Goal: Task Accomplishment & Management: Use online tool/utility

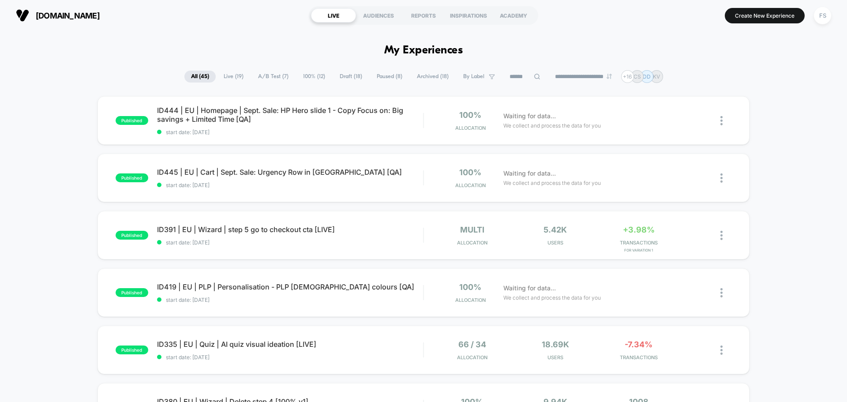
click at [821, 7] on button "FS" at bounding box center [823, 16] width 23 height 18
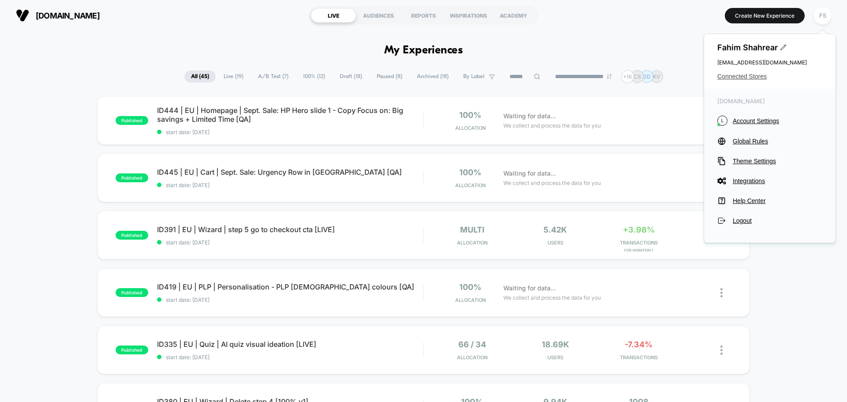
click at [757, 77] on span "Connected Stores" at bounding box center [770, 76] width 105 height 7
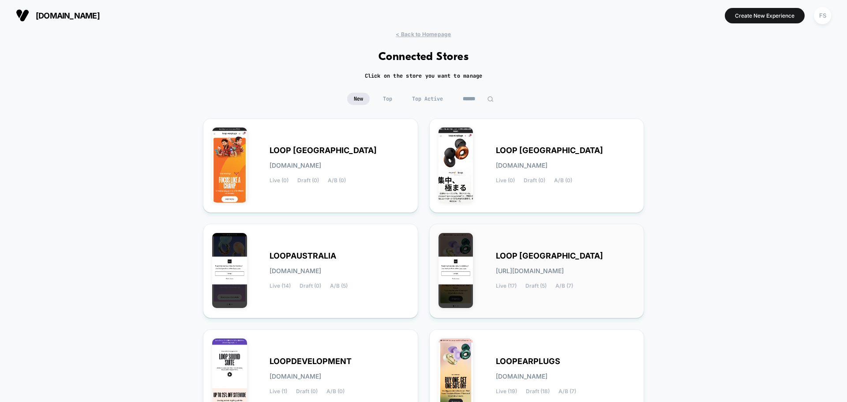
click at [494, 273] on div "LOOP [GEOGRAPHIC_DATA] [URL][DOMAIN_NAME] Live (17) Draft (5) A/B (7)" at bounding box center [537, 271] width 197 height 76
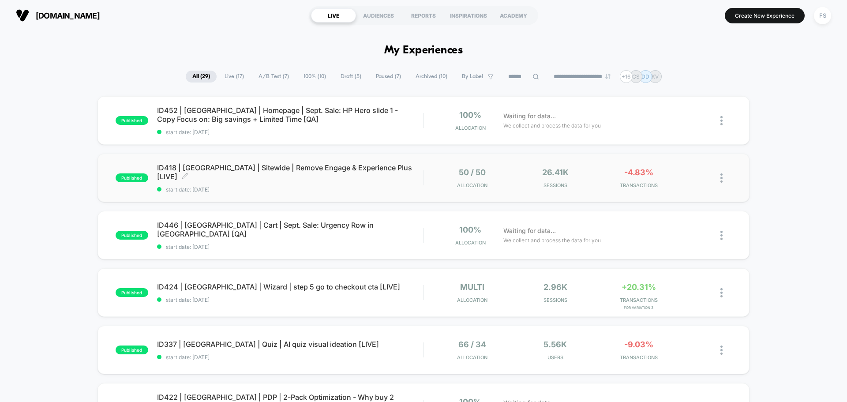
click at [347, 169] on span "ID418 | [GEOGRAPHIC_DATA] | Sitewide | Remove Engage & Experience Plus [LIVE] C…" at bounding box center [290, 172] width 266 height 18
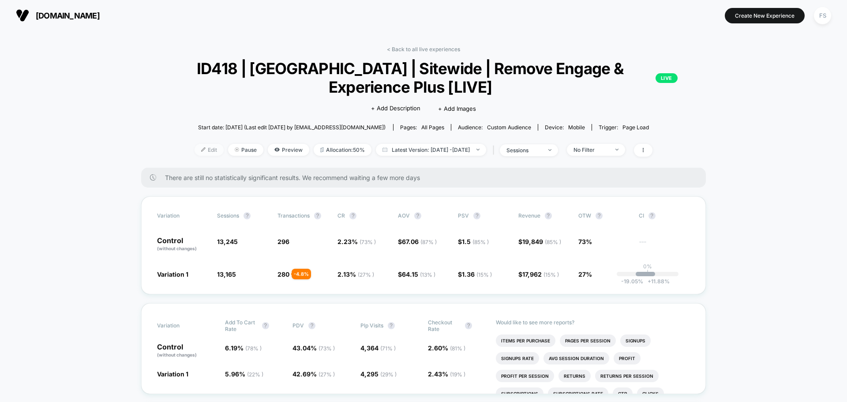
click at [195, 150] on span "Edit" at bounding box center [209, 150] width 29 height 12
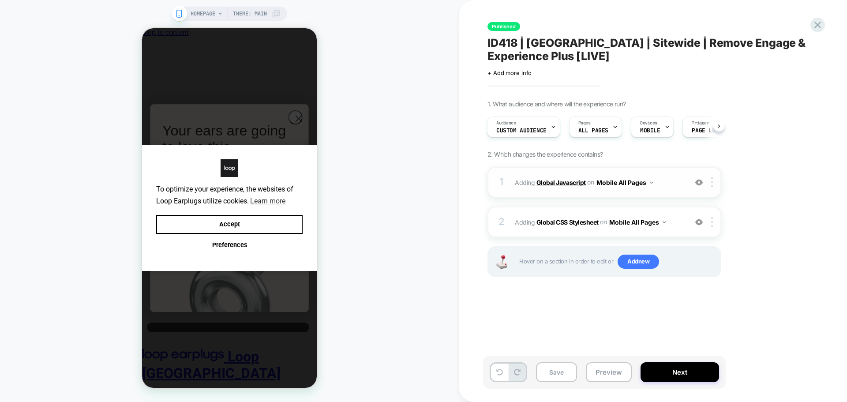
click at [0, 0] on b "Global Javascript" at bounding box center [0, 0] width 0 height 0
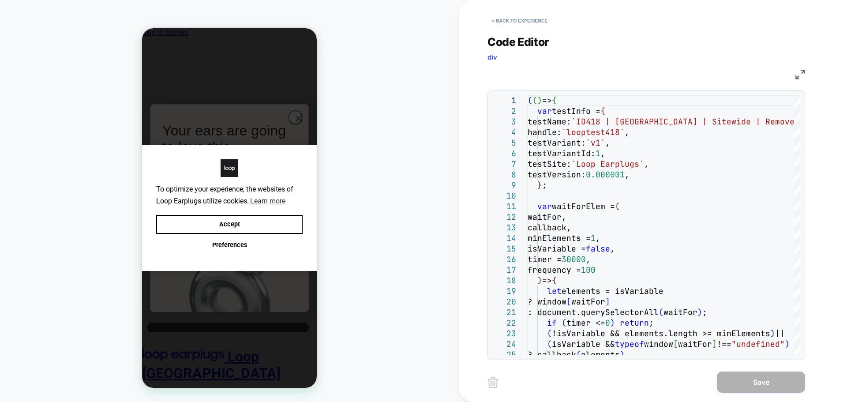
click at [0, 0] on div "JS" at bounding box center [0, 0] width 0 height 0
click at [799, 77] on img at bounding box center [801, 75] width 10 height 10
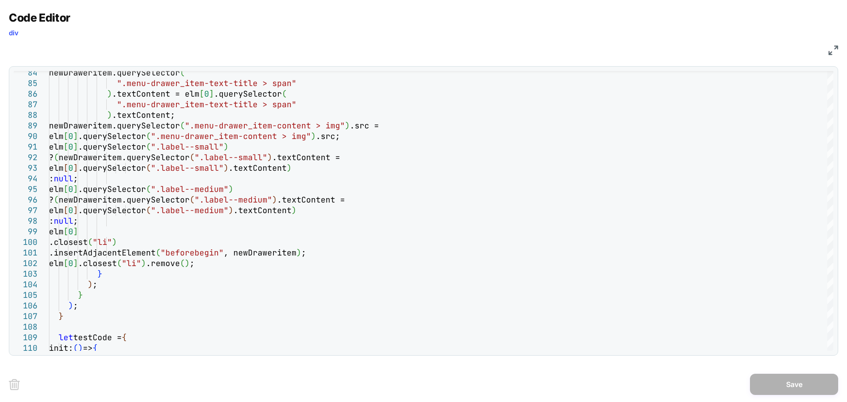
click at [834, 51] on img at bounding box center [834, 50] width 10 height 10
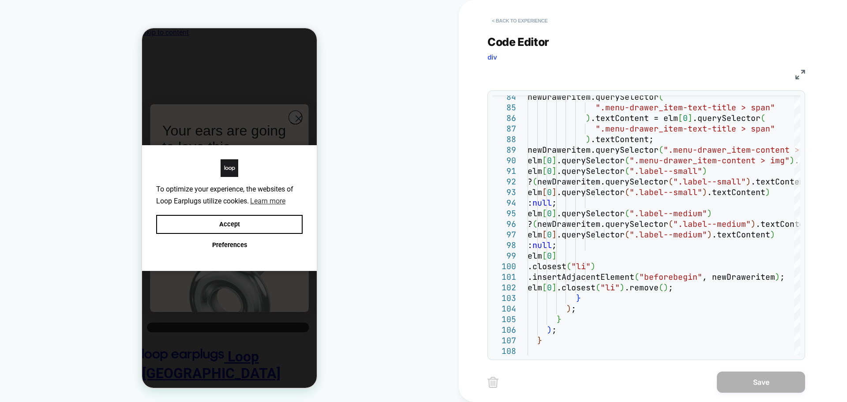
click at [0, 0] on button "< Back to experience" at bounding box center [0, 0] width 0 height 0
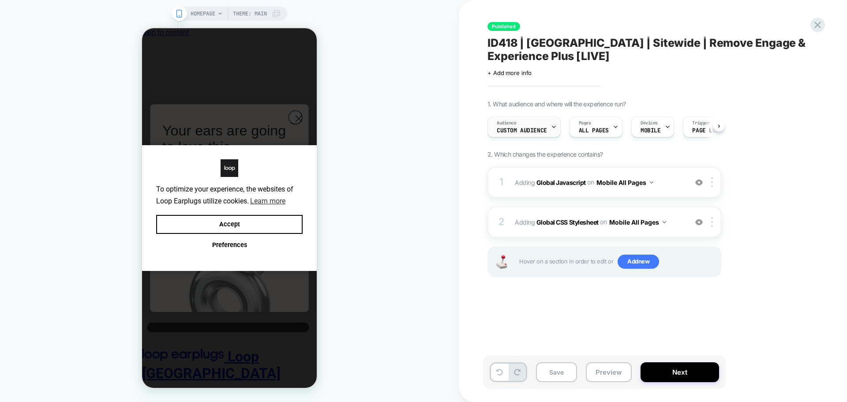
scroll to position [0, 0]
click at [0, 0] on div "Audience Custom Audience" at bounding box center [0, 0] width 0 height 0
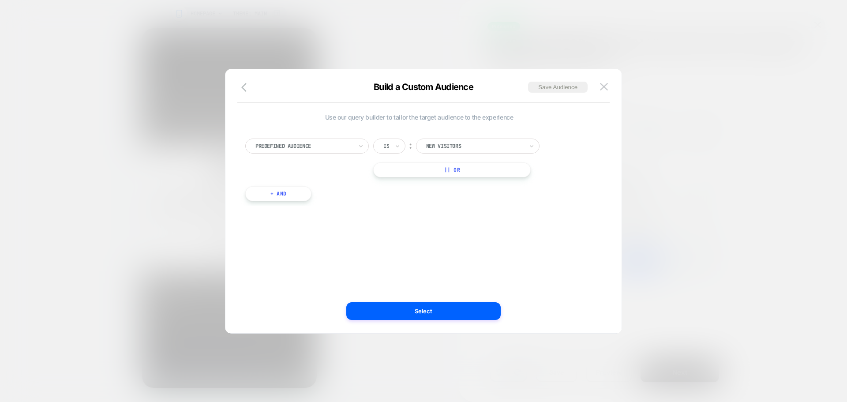
click at [292, 194] on button "+ And" at bounding box center [278, 193] width 66 height 15
click at [309, 205] on div at bounding box center [326, 203] width 97 height 8
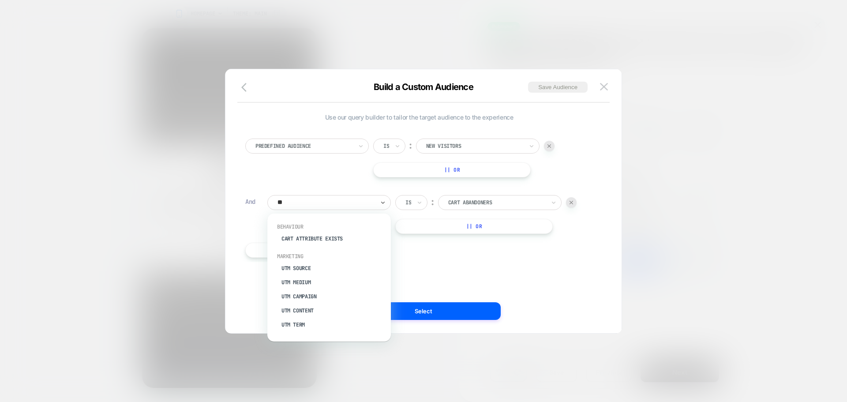
type input "***"
click at [0, 0] on div "UTM Source" at bounding box center [0, 0] width 0 height 0
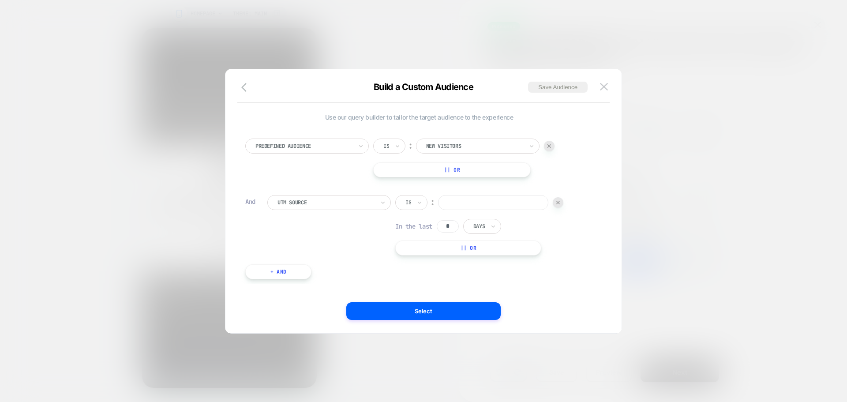
click at [471, 207] on input at bounding box center [493, 202] width 110 height 15
type input "********"
click at [465, 314] on button "Select" at bounding box center [423, 311] width 154 height 18
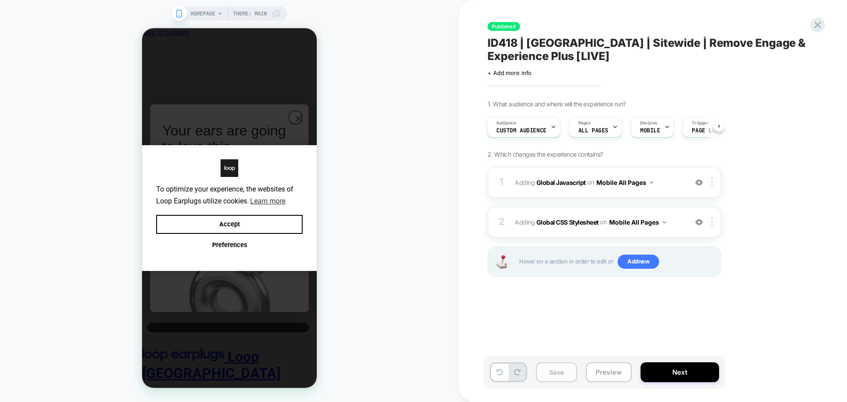
click at [0, 0] on button "Save" at bounding box center [0, 0] width 0 height 0
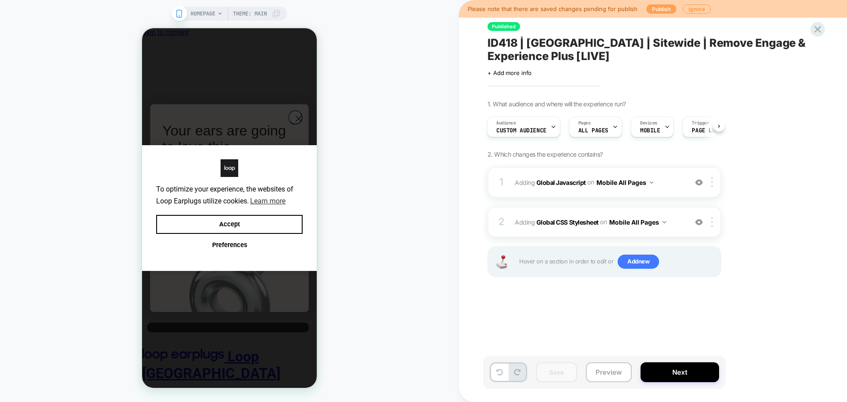
click at [0, 0] on button "Publish" at bounding box center [0, 0] width 0 height 0
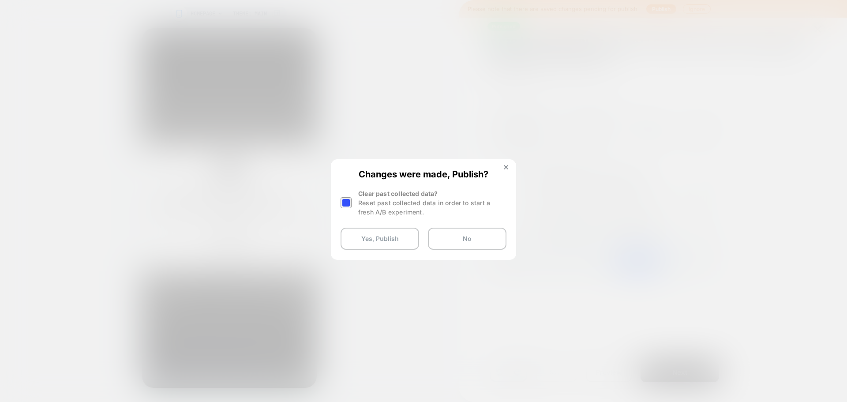
click at [0, 0] on div at bounding box center [0, 0] width 0 height 0
click at [0, 0] on button "Yes, Publish" at bounding box center [0, 0] width 0 height 0
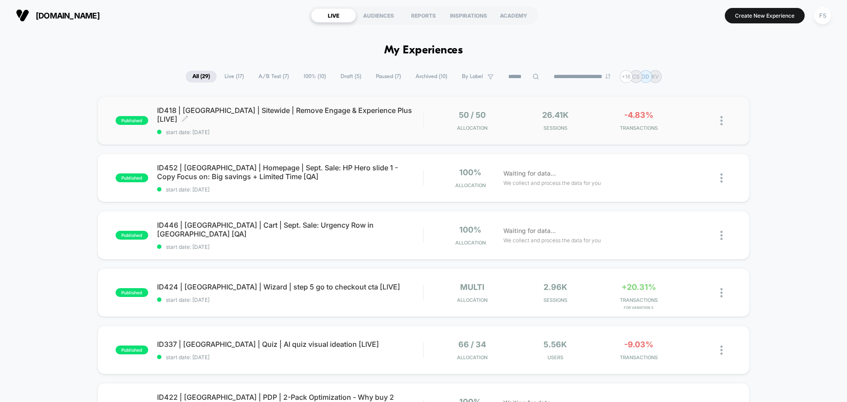
click at [294, 117] on span "ID418 | [GEOGRAPHIC_DATA] | Sitewide | Remove Engage & Experience Plus [LIVE] C…" at bounding box center [290, 115] width 266 height 18
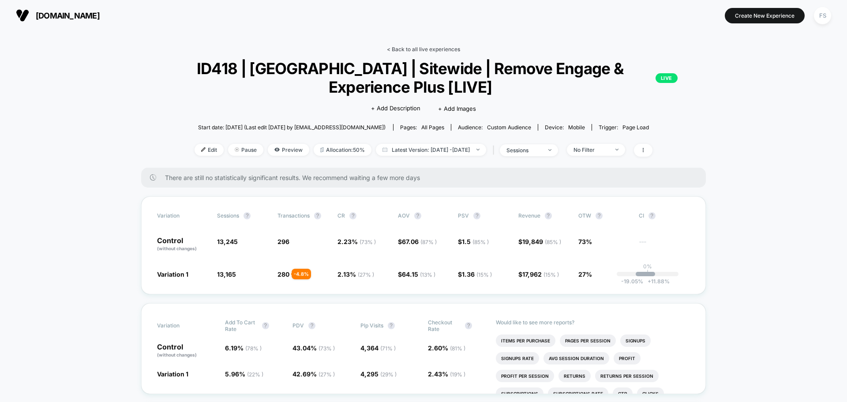
click at [402, 46] on link "< Back to all live experiences" at bounding box center [423, 49] width 73 height 7
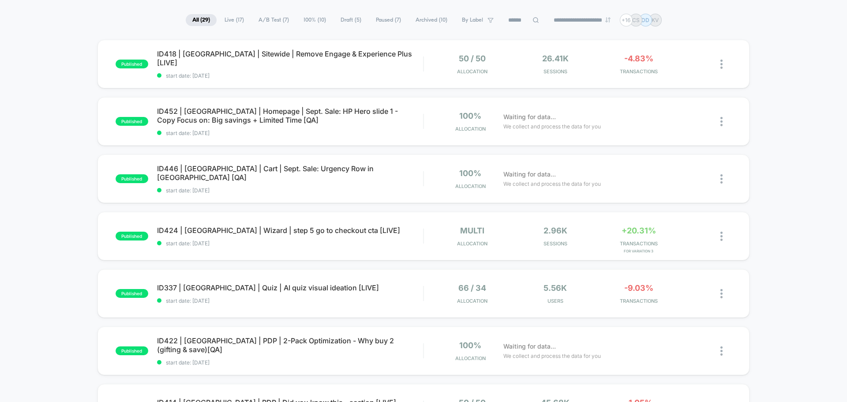
scroll to position [132, 0]
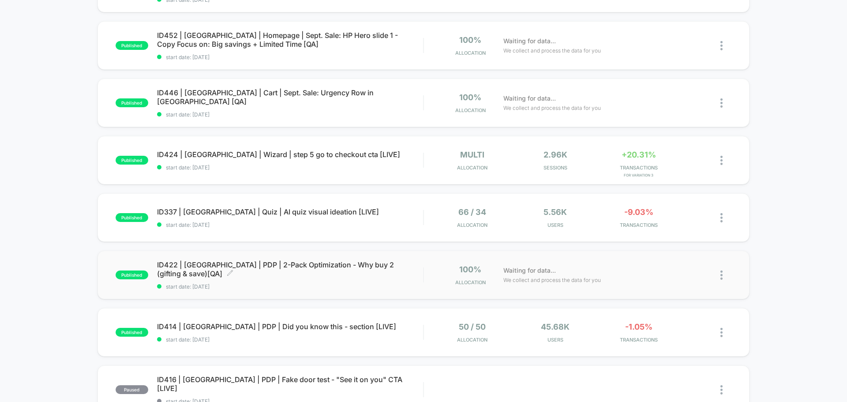
click at [211, 272] on span "ID422 | [GEOGRAPHIC_DATA] | PDP | 2-Pack Optimization - Why buy 2 (gifting & sa…" at bounding box center [290, 269] width 266 height 18
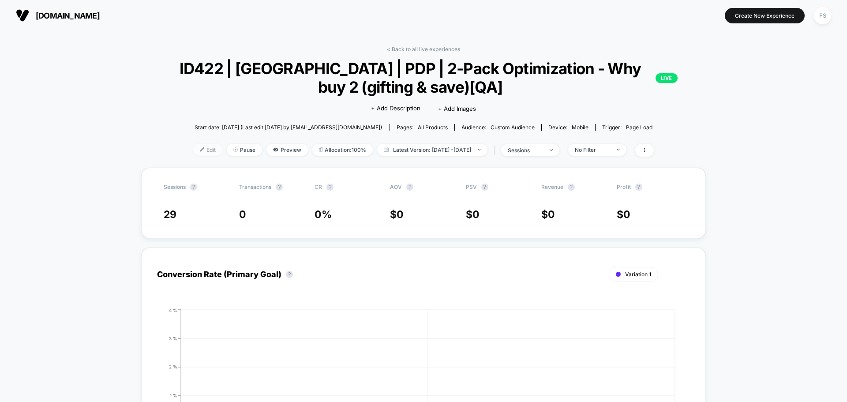
click at [193, 146] on span "Edit" at bounding box center [207, 150] width 29 height 12
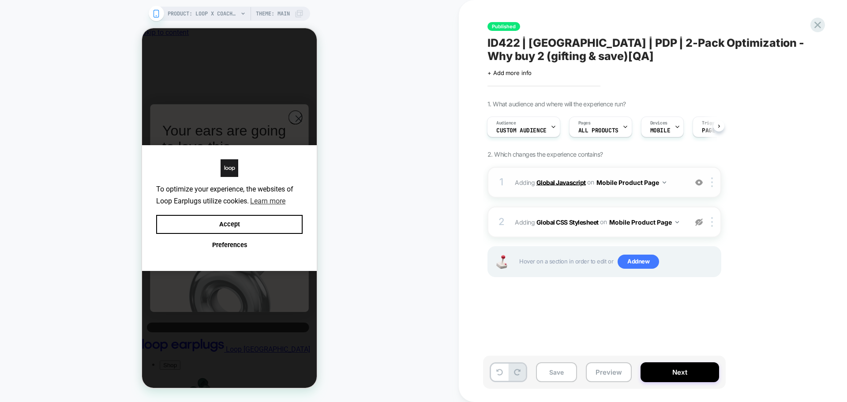
click at [0, 0] on b "Global Javascript" at bounding box center [0, 0] width 0 height 0
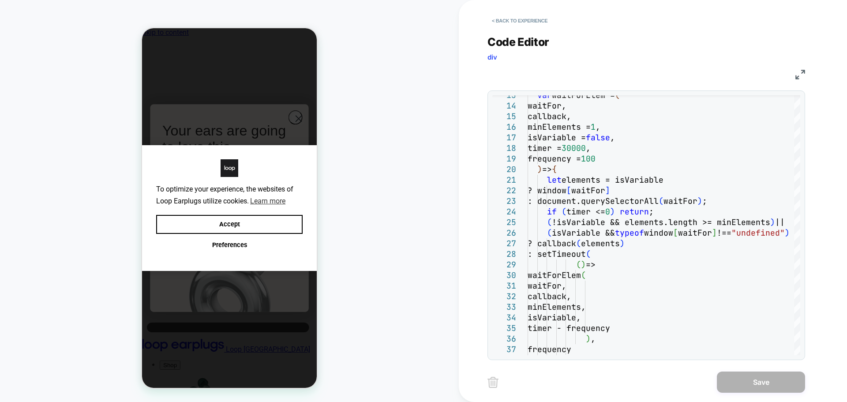
click at [802, 74] on img at bounding box center [801, 75] width 10 height 10
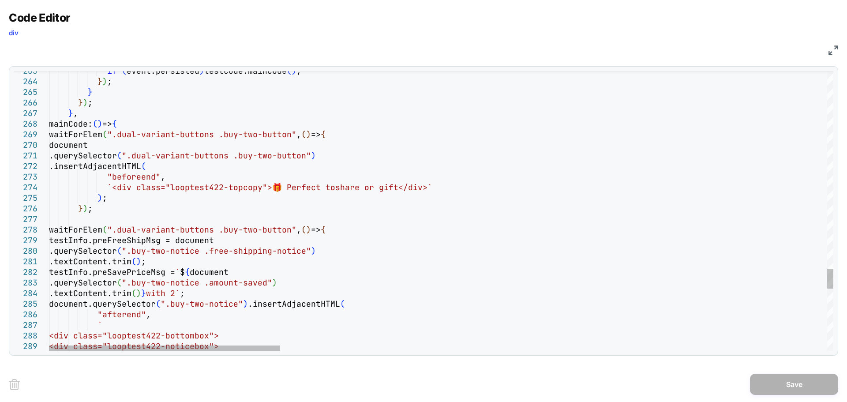
click at [0, 0] on div "if ( event.persisted ) testCode.mainCode ( ) ; } ) ; } } ) ; } , mainCode: ( ) …" at bounding box center [0, 0] width 0 height 0
type textarea "**********"
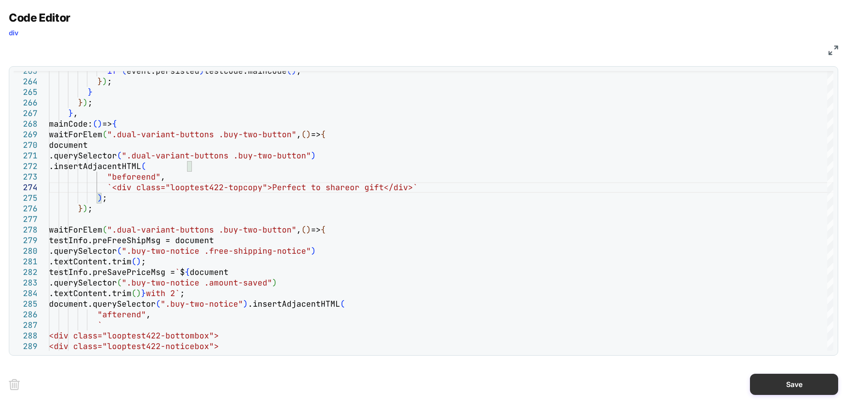
click at [0, 0] on button "Save" at bounding box center [0, 0] width 0 height 0
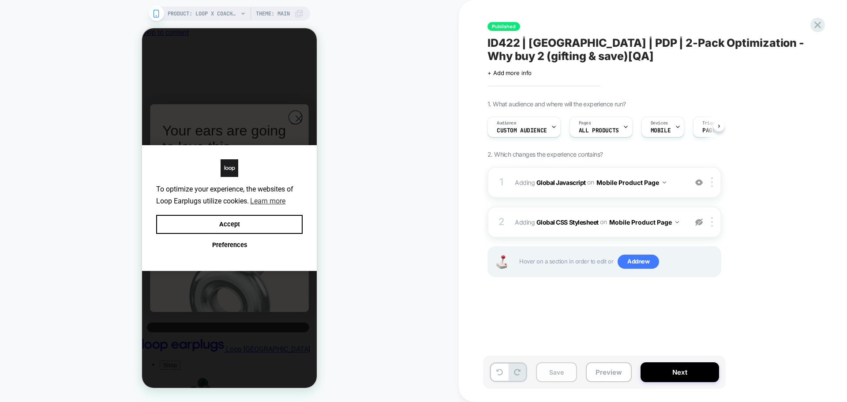
scroll to position [0, 0]
click at [0, 0] on button "Save" at bounding box center [0, 0] width 0 height 0
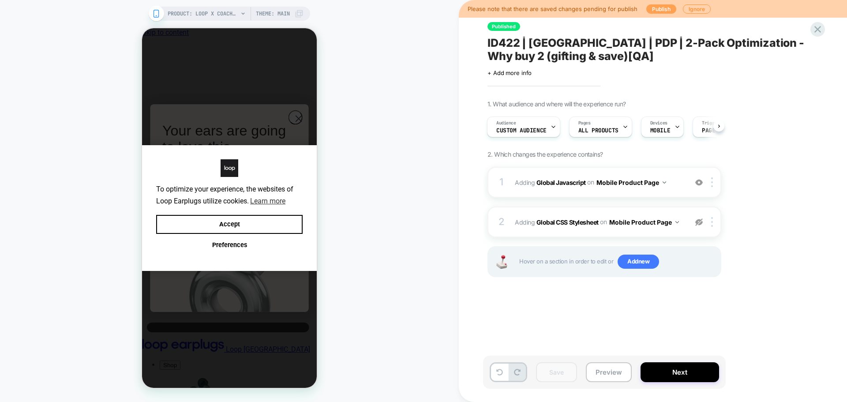
click at [667, 9] on button "Publish" at bounding box center [662, 8] width 30 height 9
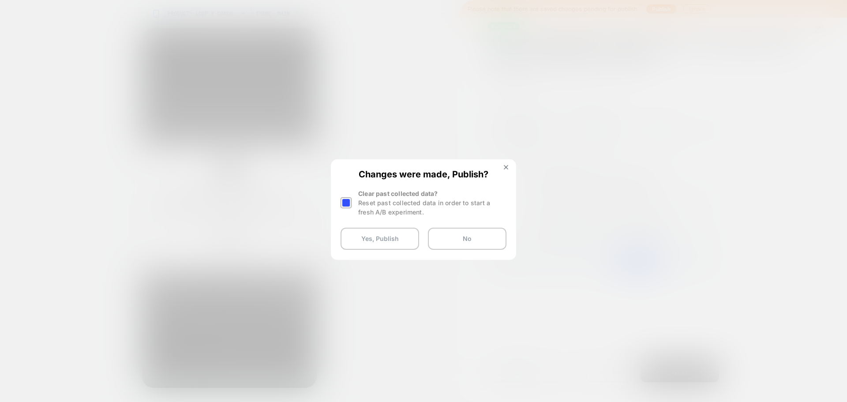
click at [0, 0] on div at bounding box center [0, 0] width 0 height 0
click at [362, 238] on button "Yes, Publish" at bounding box center [380, 239] width 79 height 22
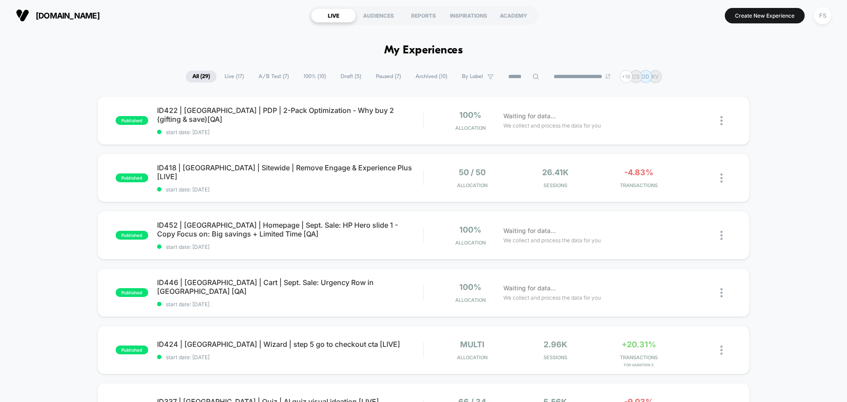
click at [818, 18] on div "**********" at bounding box center [423, 201] width 847 height 402
click at [822, 12] on div "FS" at bounding box center [822, 15] width 17 height 17
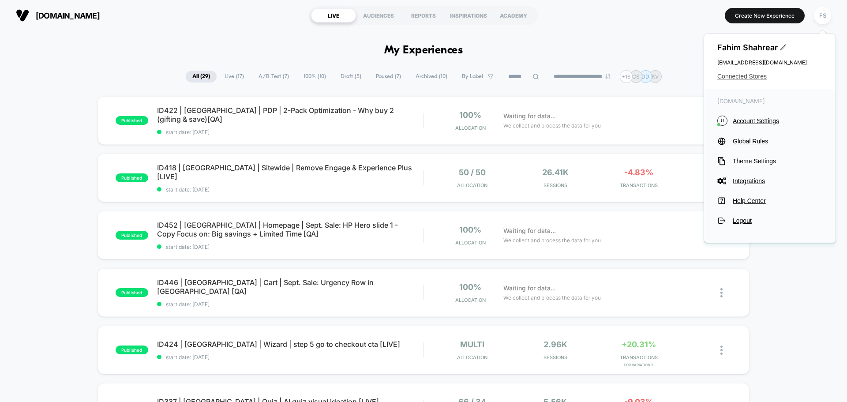
click at [741, 75] on span "Connected Stores" at bounding box center [770, 76] width 105 height 7
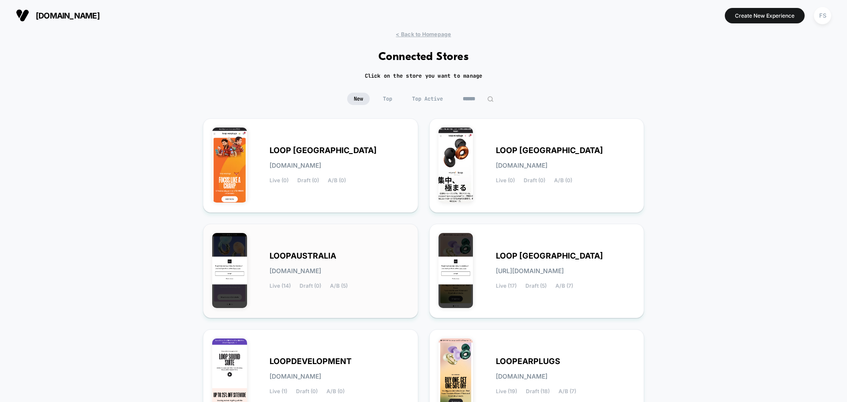
click at [298, 259] on span "LOOPAUSTRALIA" at bounding box center [303, 256] width 67 height 6
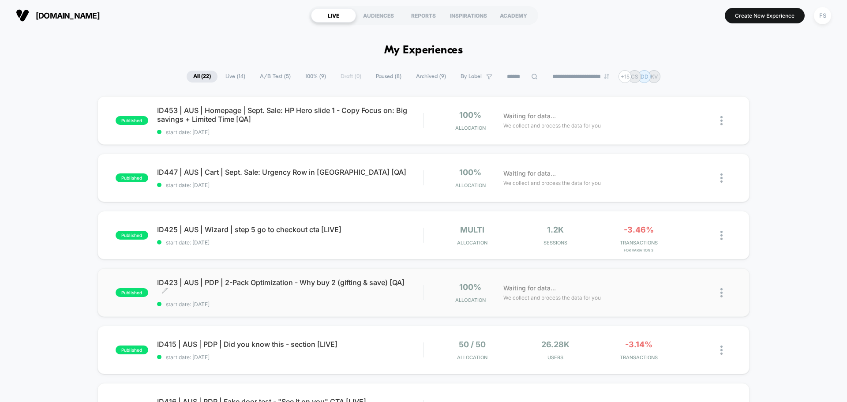
click at [237, 290] on span "ID423 | AUS | PDP | 2-Pack Optimization - Why buy 2 (gifting & save) [QA] Click…" at bounding box center [290, 287] width 266 height 18
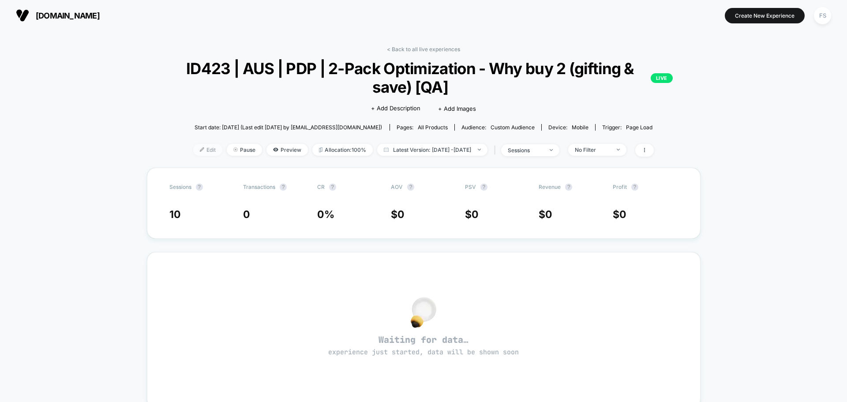
click at [199, 146] on span "Edit" at bounding box center [207, 150] width 29 height 12
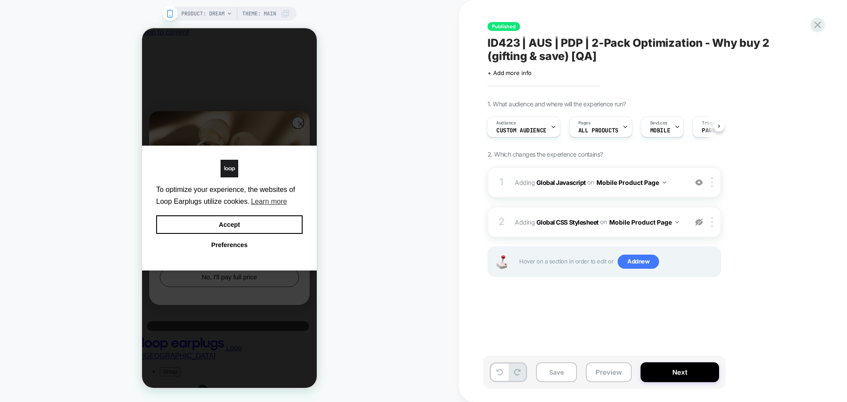
scroll to position [0, 7]
click at [0, 0] on div "Published ID423 | AUS | PDP | 2-Pack Optimization - Why buy 2 (gifting & save) …" at bounding box center [0, 0] width 0 height 0
click at [819, 26] on icon at bounding box center [818, 25] width 7 height 7
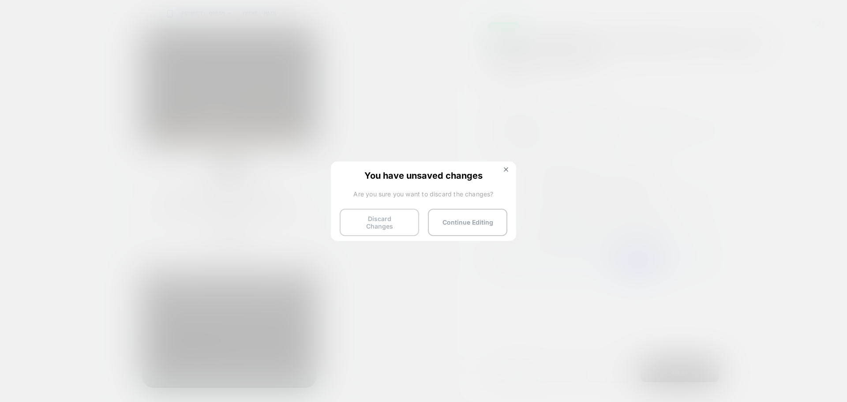
click at [370, 222] on button "Discard Changes" at bounding box center [379, 222] width 79 height 27
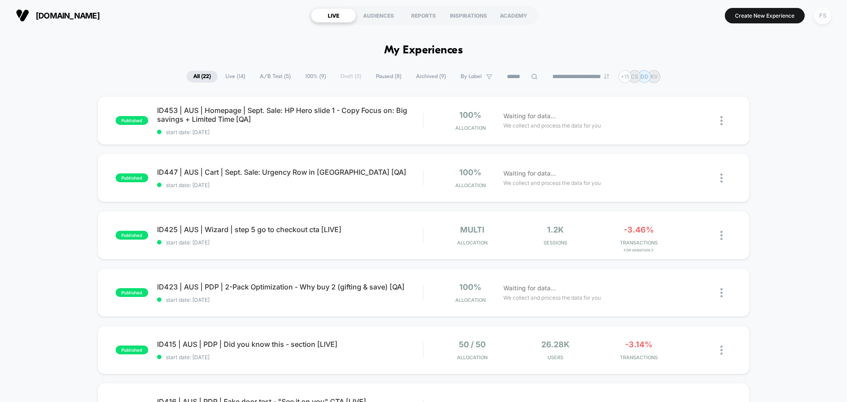
click at [822, 16] on div "FS" at bounding box center [822, 15] width 17 height 17
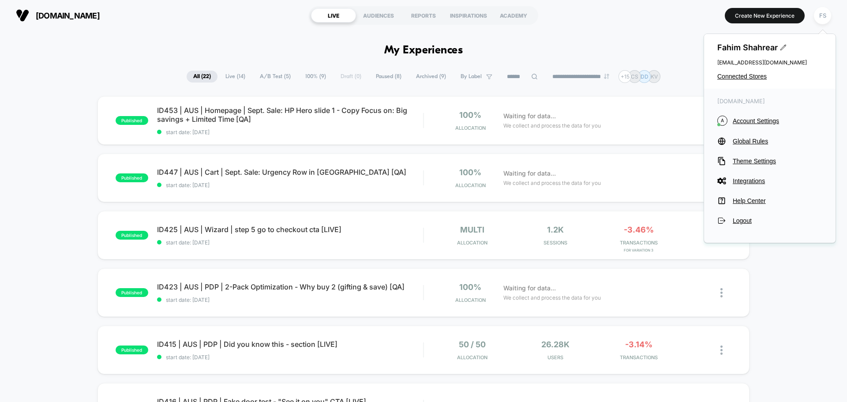
click at [757, 71] on div "Fahim Shahrear [EMAIL_ADDRESS][DOMAIN_NAME] Connected Stores" at bounding box center [770, 61] width 132 height 55
click at [743, 75] on span "Connected Stores" at bounding box center [770, 76] width 105 height 7
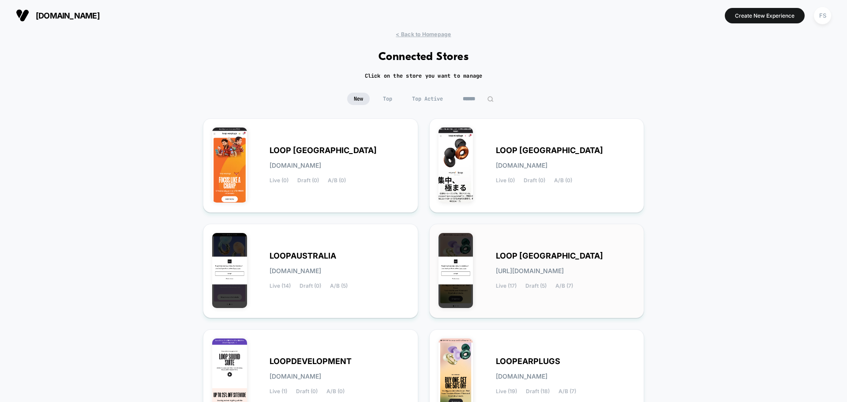
click at [558, 268] on span "[URL][DOMAIN_NAME]" at bounding box center [530, 271] width 68 height 6
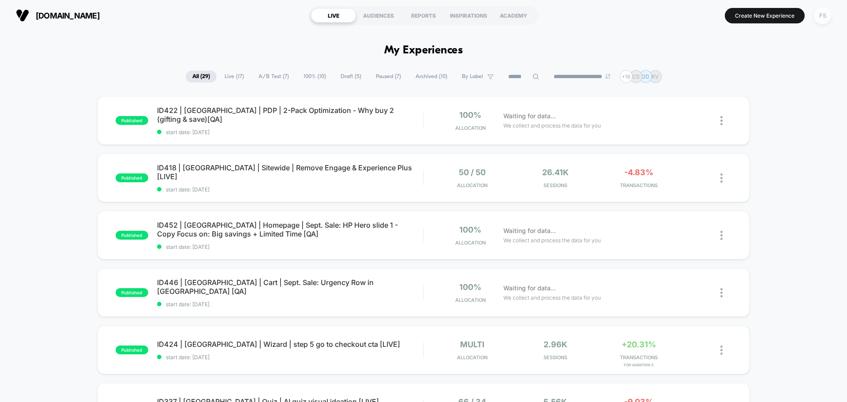
click at [825, 17] on div "FS" at bounding box center [822, 15] width 17 height 17
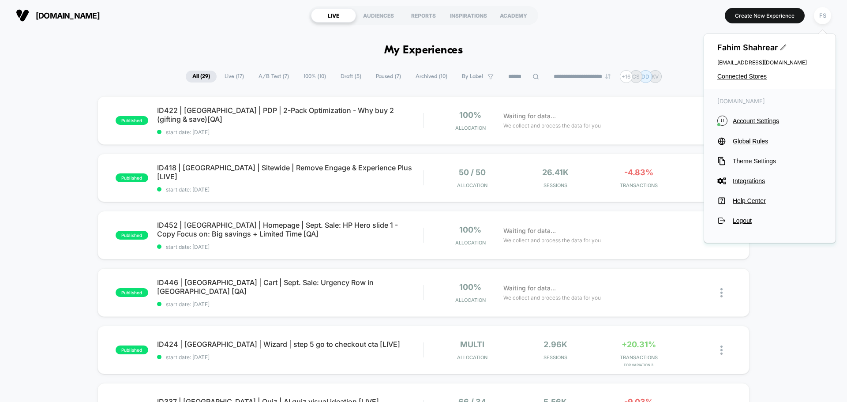
click at [751, 82] on div "Fahim Shahrear [EMAIL_ADDRESS][DOMAIN_NAME] Connected Stores" at bounding box center [770, 61] width 132 height 55
click at [754, 76] on span "Connected Stores" at bounding box center [770, 76] width 105 height 7
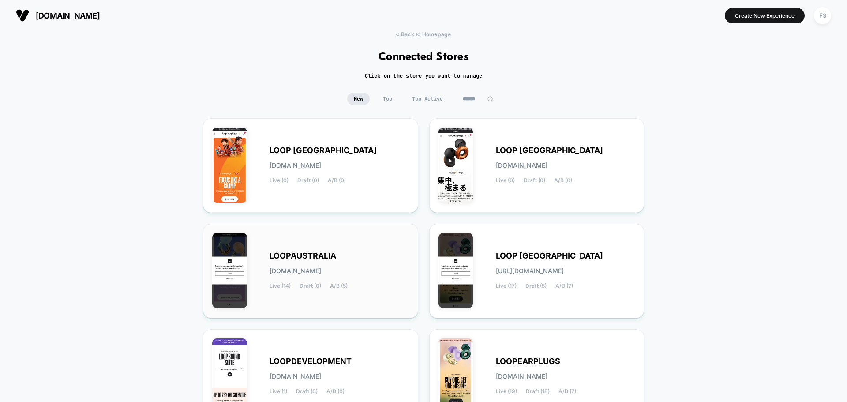
click at [375, 251] on div "LOOPAUSTRALIA [DOMAIN_NAME] Live (14) Draft (0) A/B (5)" at bounding box center [310, 271] width 197 height 76
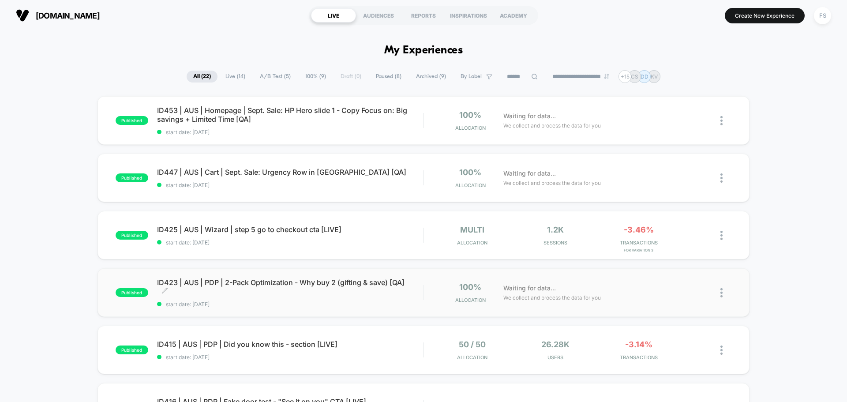
click at [218, 290] on span "ID423 | AUS | PDP | 2-Pack Optimization - Why buy 2 (gifting & save) [QA] Click…" at bounding box center [290, 287] width 266 height 18
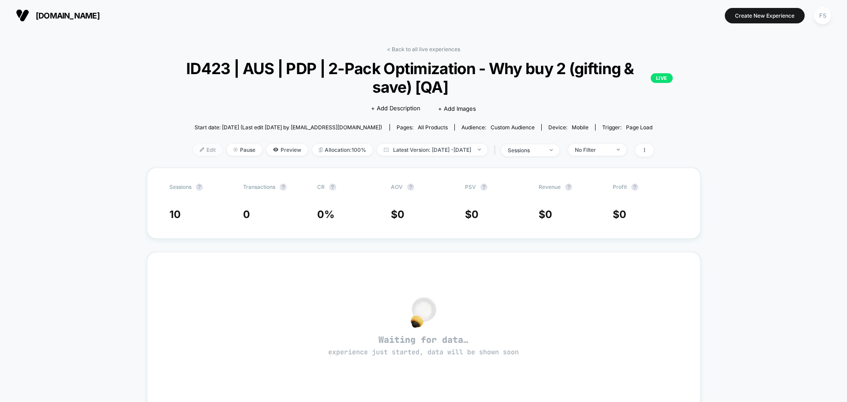
click at [193, 150] on span "Edit" at bounding box center [207, 150] width 29 height 12
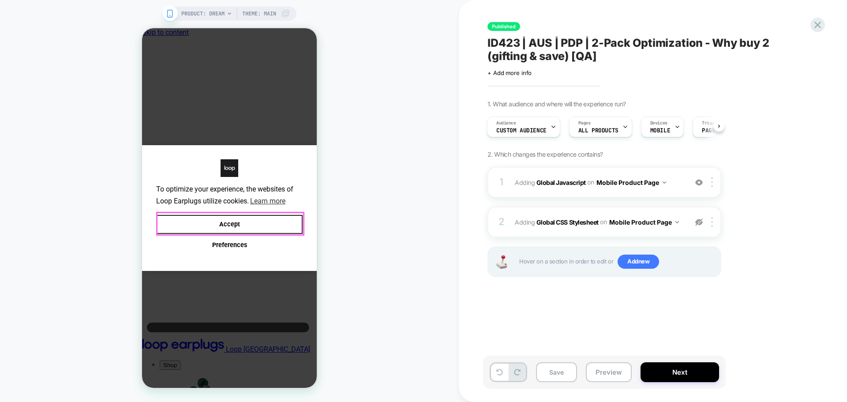
click at [264, 227] on button "Accept" at bounding box center [229, 224] width 147 height 19
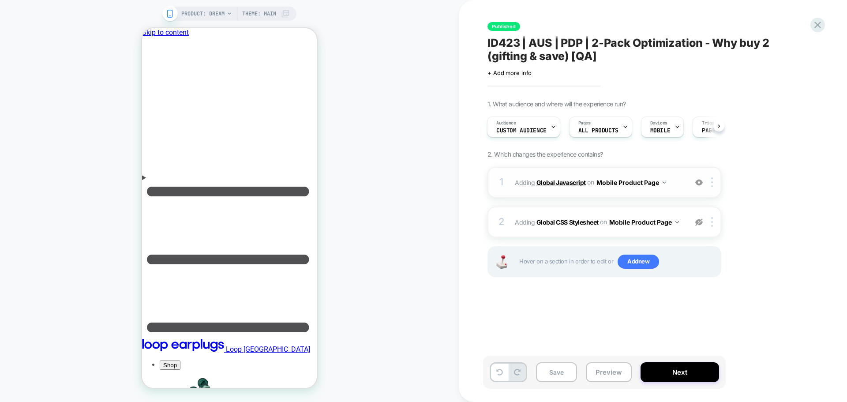
click at [0, 0] on b "Global Javascript" at bounding box center [0, 0] width 0 height 0
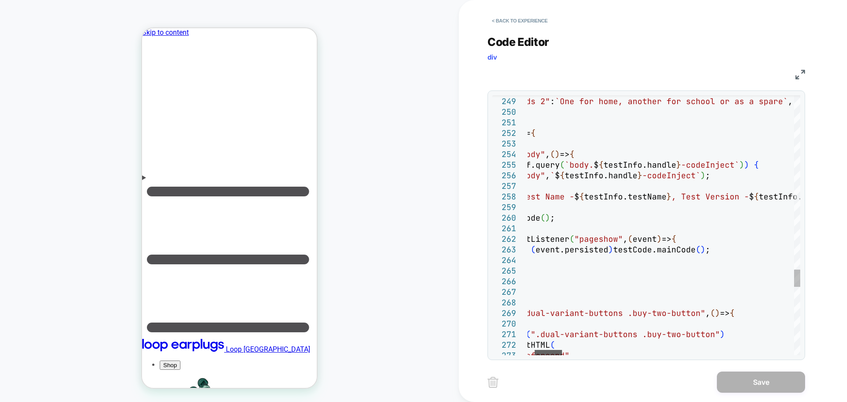
click at [546, 355] on div at bounding box center [548, 352] width 27 height 5
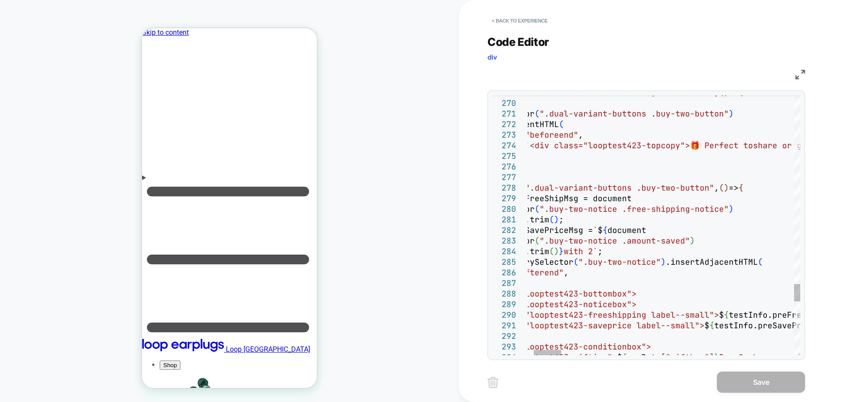
click at [0, 0] on div "waitForElem ( ".dual-variant-buttons .buy-two-button" , ( ) => { document .quer…" at bounding box center [0, 0] width 0 height 0
type textarea "**********"
click at [765, 375] on button "Save" at bounding box center [761, 382] width 88 height 21
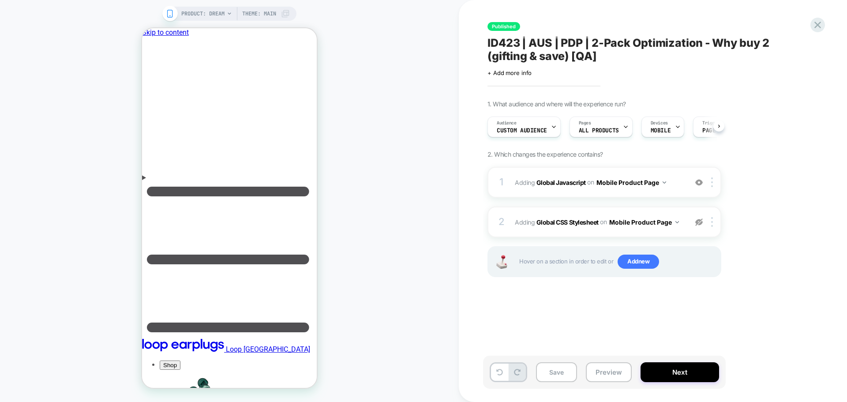
scroll to position [0, 0]
click at [556, 370] on button "Save" at bounding box center [556, 372] width 41 height 20
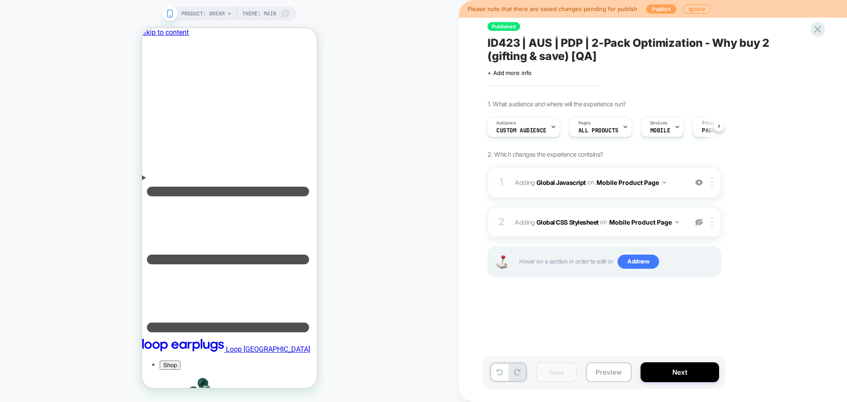
click at [648, 8] on button "Publish" at bounding box center [662, 8] width 30 height 9
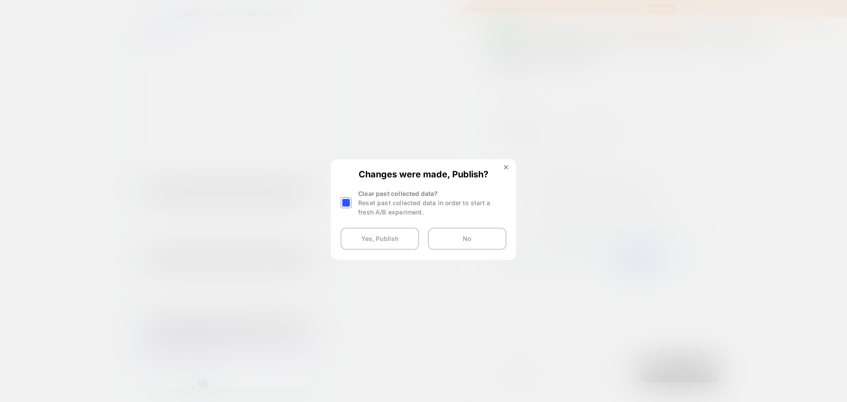
click at [343, 202] on div at bounding box center [346, 202] width 11 height 11
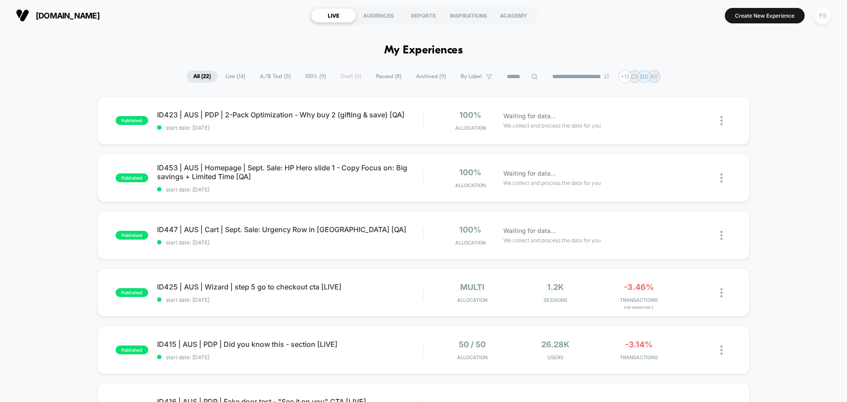
click at [823, 11] on div "FS" at bounding box center [822, 15] width 17 height 17
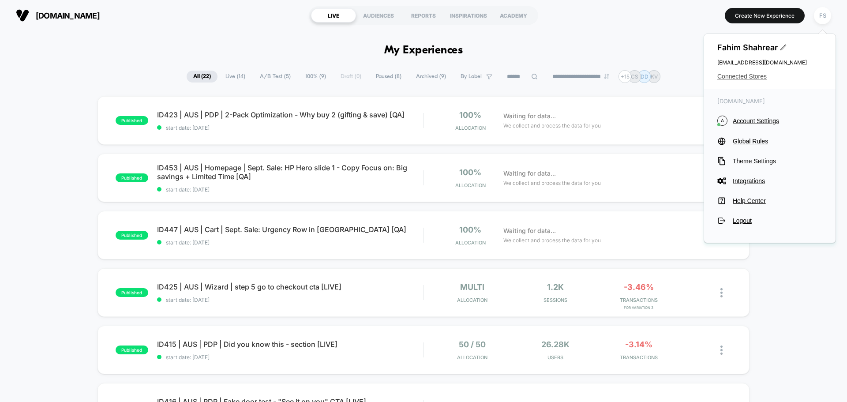
click at [742, 79] on span "Connected Stores" at bounding box center [770, 76] width 105 height 7
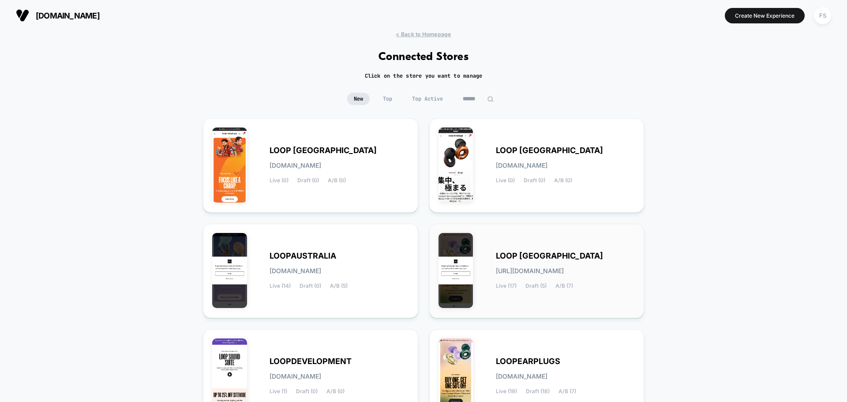
scroll to position [88, 0]
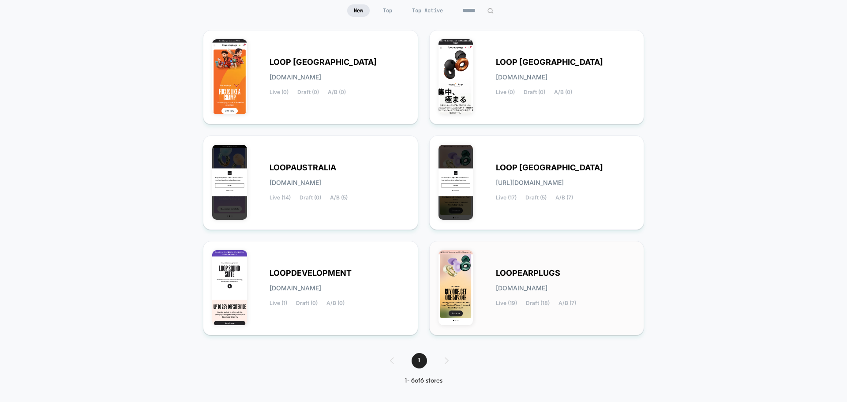
click at [548, 289] on span "[DOMAIN_NAME]" at bounding box center [522, 288] width 52 height 6
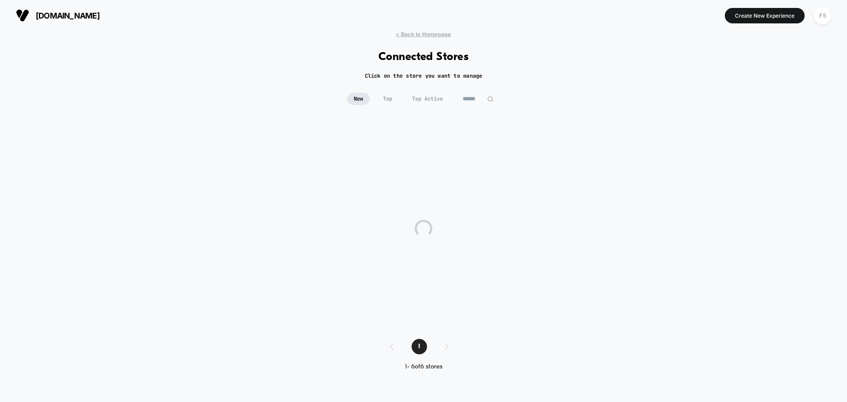
scroll to position [0, 0]
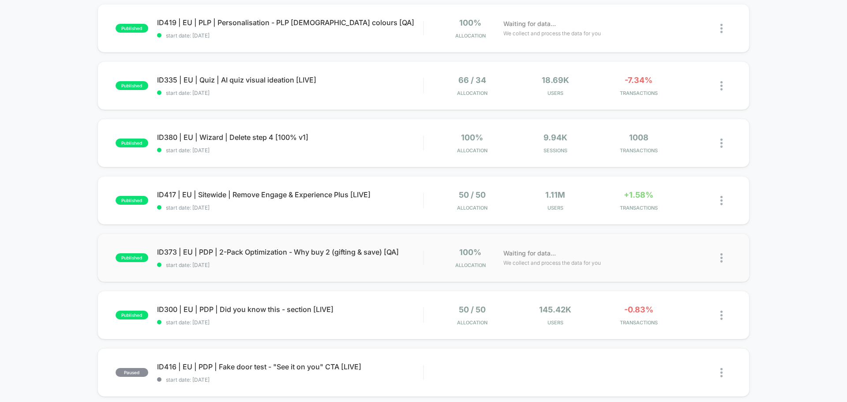
scroll to position [265, 0]
click at [193, 254] on span "ID373 | EU | PDP | 2-Pack Optimization - Why buy 2 (gifting & save) [QA] Click …" at bounding box center [290, 251] width 266 height 9
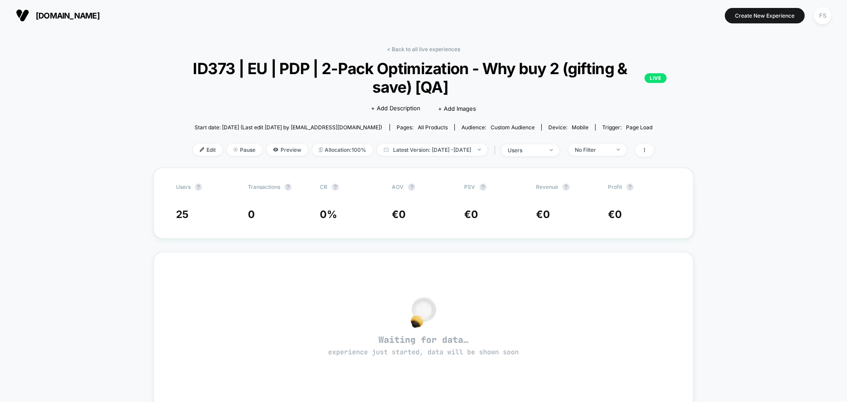
click at [195, 143] on div "< Back to all live experiences ID373 | EU | PDP | 2-Pack Optimization - Why buy…" at bounding box center [424, 107] width 541 height 122
click at [195, 151] on span "Edit" at bounding box center [207, 150] width 29 height 12
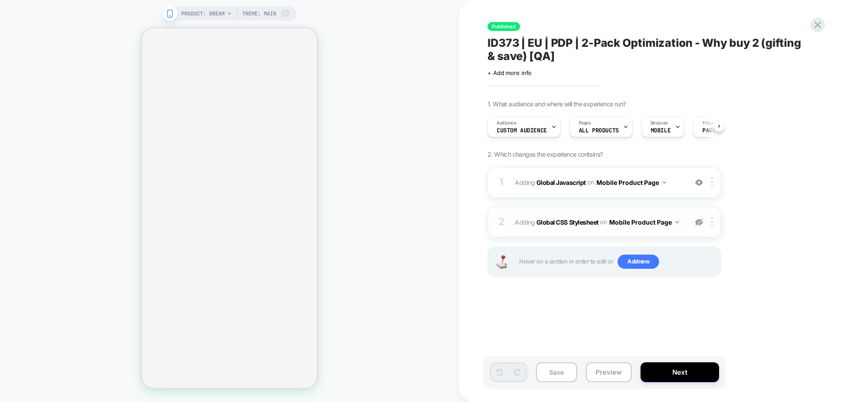
scroll to position [0, 0]
click at [575, 177] on span "Adding Global Javascript on Mobile Product Page" at bounding box center [599, 182] width 168 height 13
click at [574, 180] on b "Global Javascript" at bounding box center [561, 182] width 49 height 8
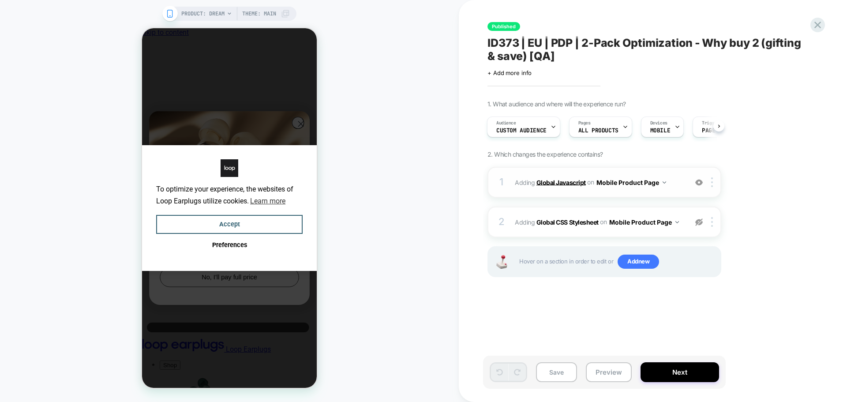
scroll to position [0, 0]
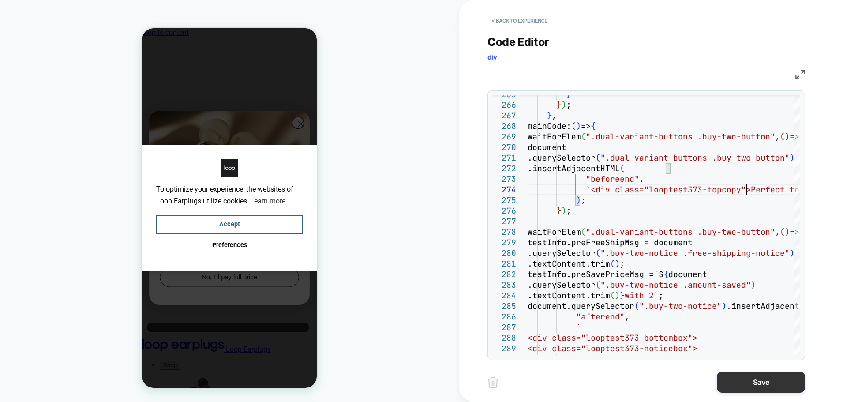
scroll to position [0, 7]
click at [778, 379] on button "Save" at bounding box center [761, 382] width 88 height 21
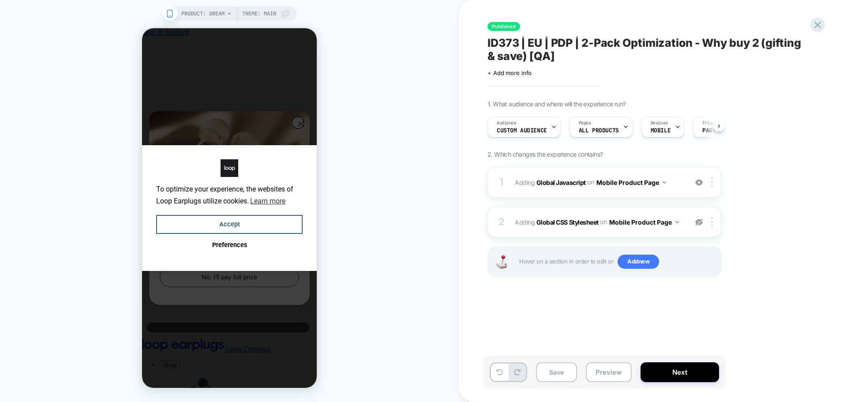
scroll to position [0, 0]
click at [0, 0] on button "Save" at bounding box center [0, 0] width 0 height 0
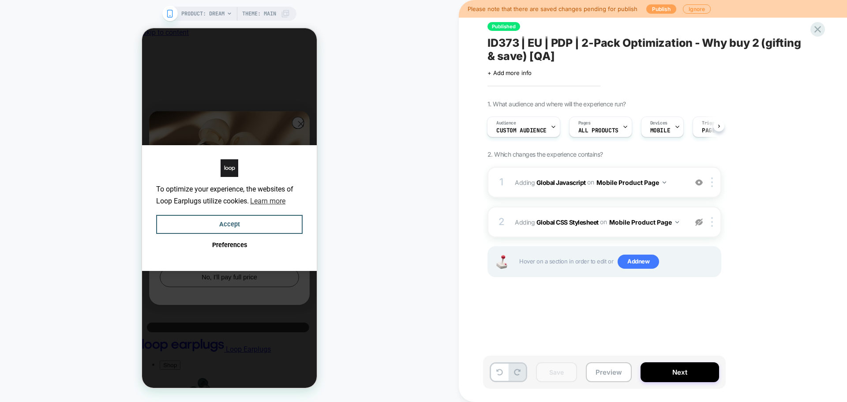
click at [663, 7] on button "Publish" at bounding box center [662, 8] width 30 height 9
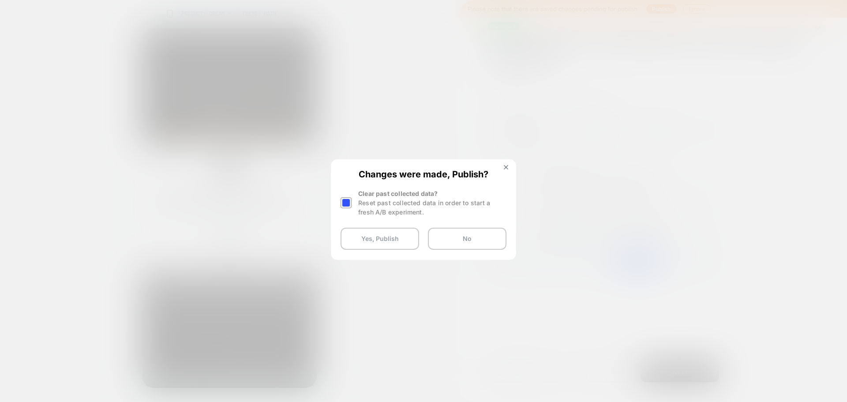
click at [0, 0] on div at bounding box center [0, 0] width 0 height 0
click at [354, 243] on button "Yes, Publish" at bounding box center [380, 239] width 79 height 22
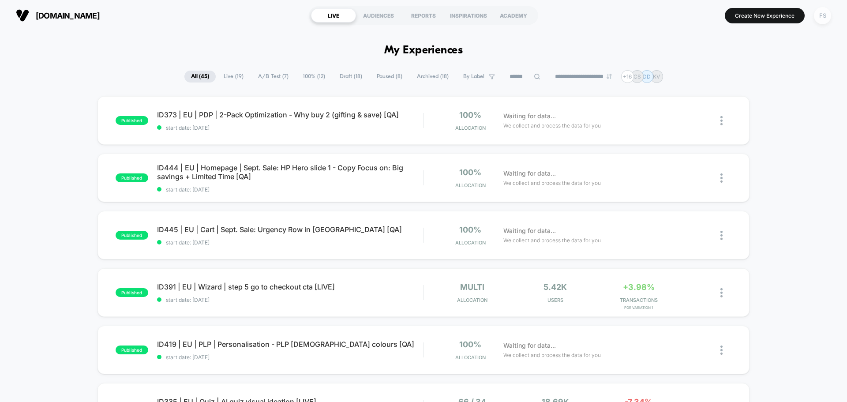
click at [828, 11] on div "FS" at bounding box center [822, 15] width 17 height 17
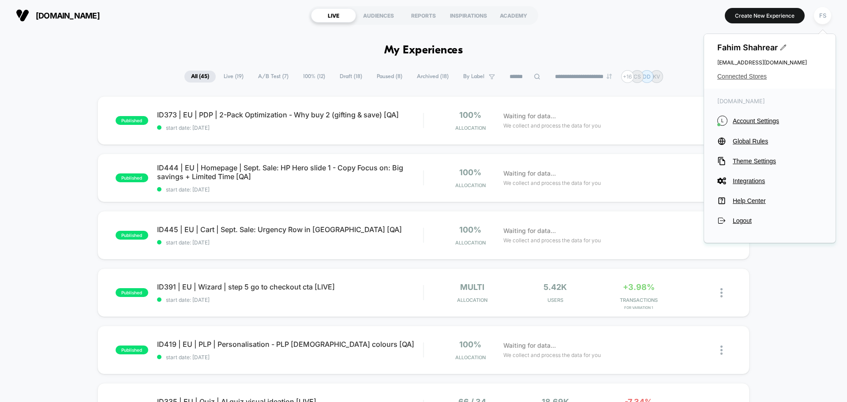
click at [738, 75] on span "Connected Stores" at bounding box center [770, 76] width 105 height 7
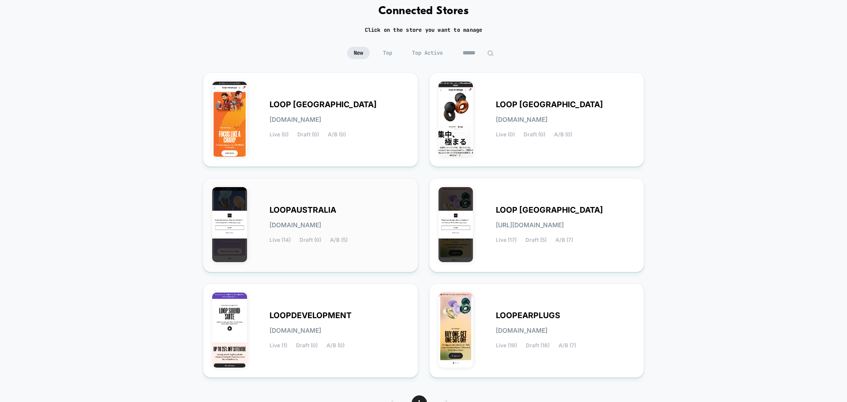
scroll to position [93, 0]
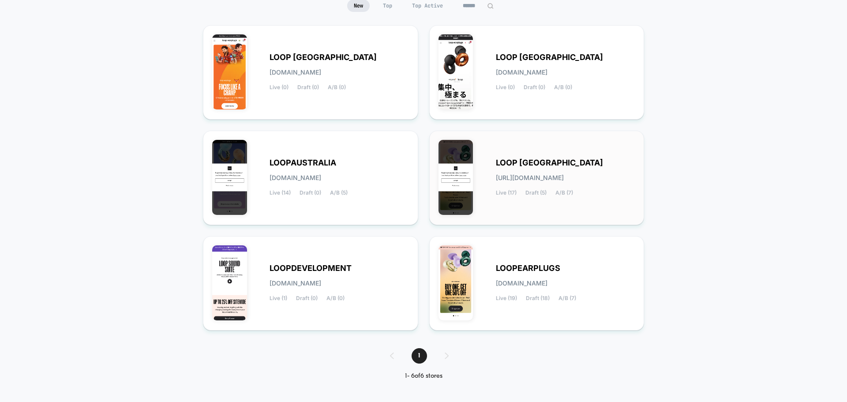
click at [502, 153] on div "LOOP [GEOGRAPHIC_DATA] [URL][DOMAIN_NAME] Live (17) Draft (5) A/B (7)" at bounding box center [537, 178] width 197 height 76
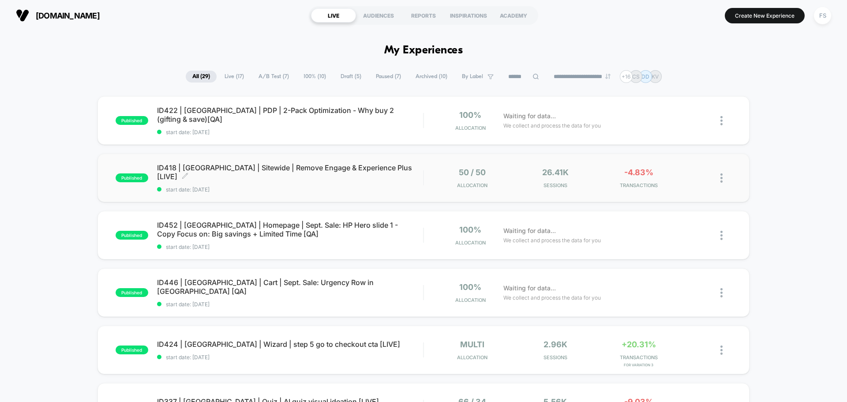
click at [177, 176] on span "ID418 | [GEOGRAPHIC_DATA] | Sitewide | Remove Engage & Experience Plus [LIVE] C…" at bounding box center [290, 172] width 266 height 18
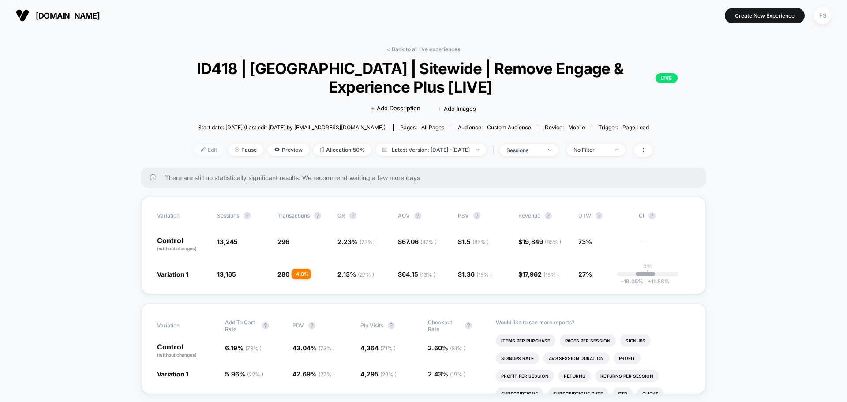
click at [195, 153] on span "Edit" at bounding box center [209, 150] width 29 height 12
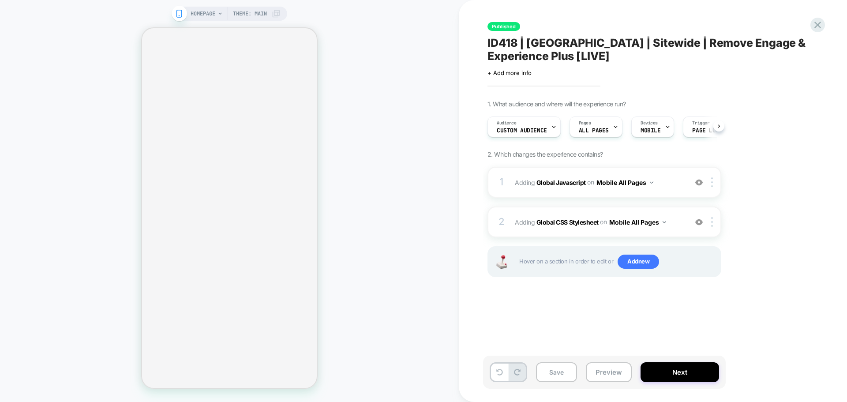
scroll to position [0, 0]
click at [545, 178] on b "Global Javascript" at bounding box center [561, 182] width 49 height 8
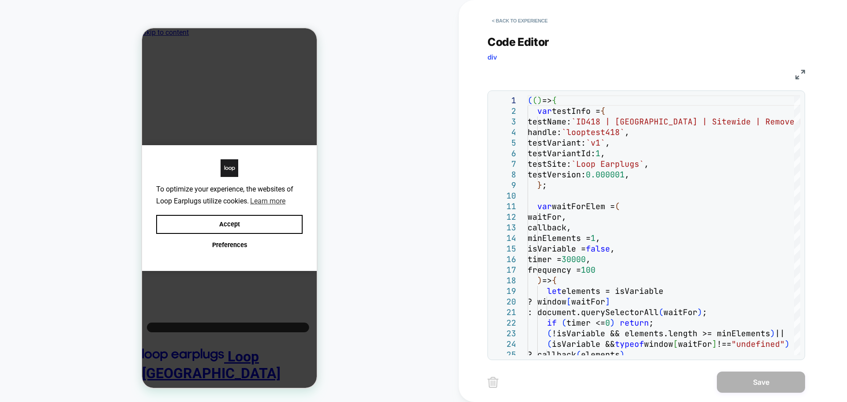
scroll to position [0, 0]
click at [0, 0] on img at bounding box center [0, 0] width 0 height 0
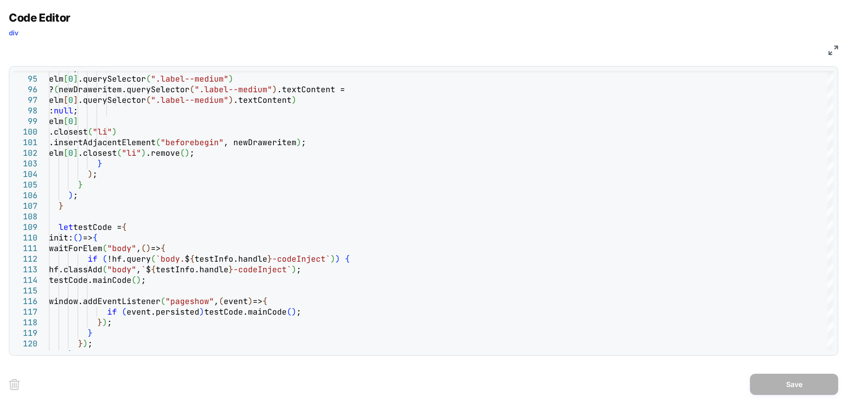
click at [0, 0] on img at bounding box center [0, 0] width 0 height 0
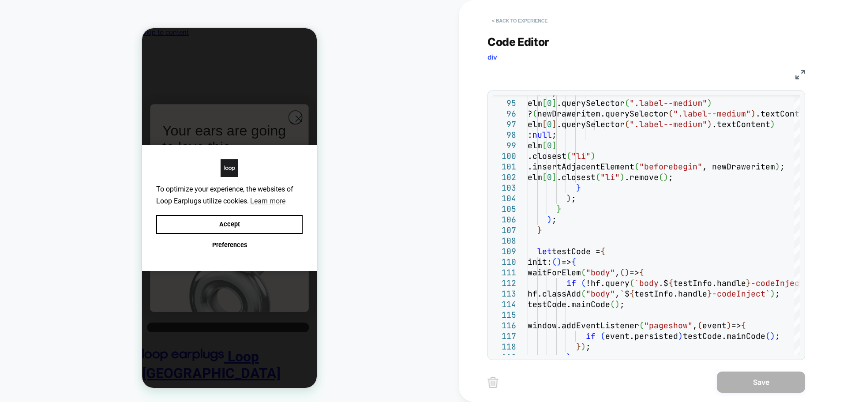
click at [0, 0] on button "< Back to experience" at bounding box center [0, 0] width 0 height 0
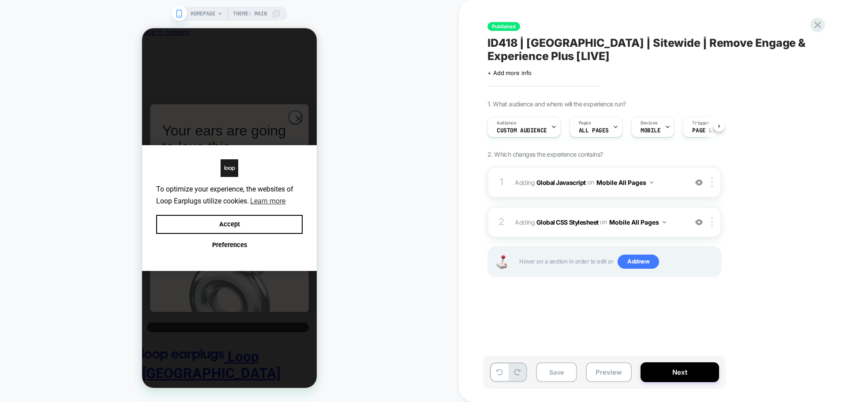
scroll to position [0, 0]
click at [0, 0] on b "Global Javascript" at bounding box center [0, 0] width 0 height 0
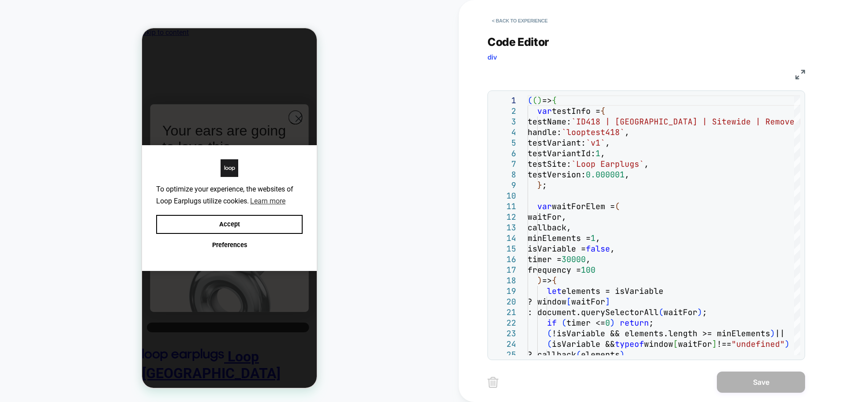
click at [0, 0] on img at bounding box center [0, 0] width 0 height 0
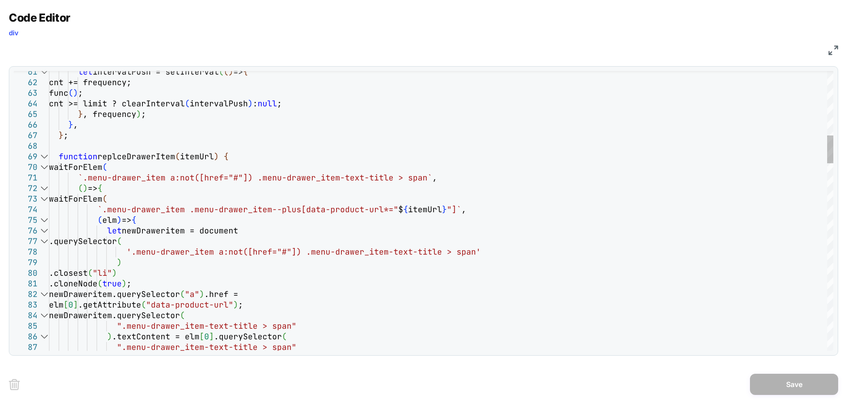
click at [45, 157] on div at bounding box center [43, 156] width 11 height 11
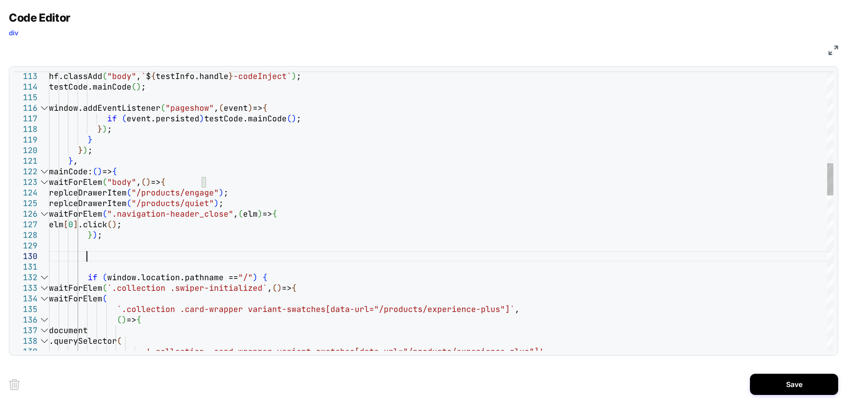
scroll to position [21, 38]
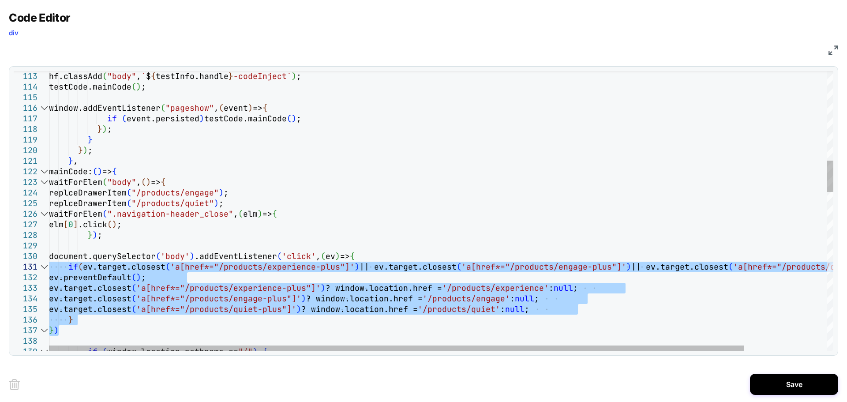
drag, startPoint x: 67, startPoint y: 329, endPoint x: 45, endPoint y: 269, distance: 63.2
drag, startPoint x: 62, startPoint y: 331, endPoint x: 50, endPoint y: 271, distance: 61.2
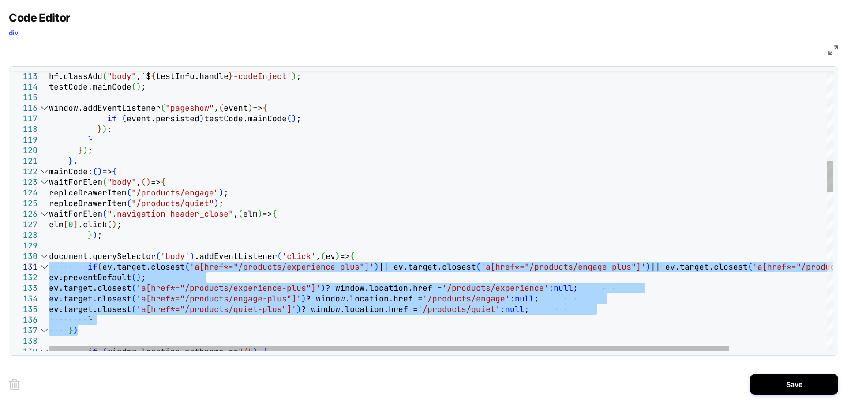
drag, startPoint x: 103, startPoint y: 321, endPoint x: 39, endPoint y: 267, distance: 83.4
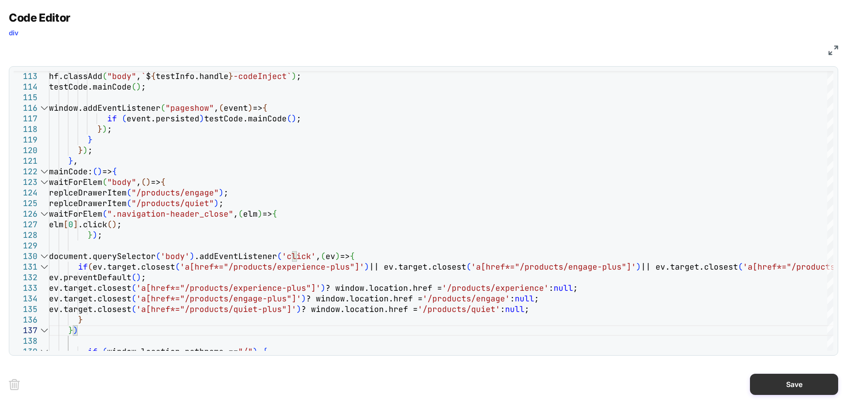
type textarea "**********"
click at [0, 0] on button "Save" at bounding box center [0, 0] width 0 height 0
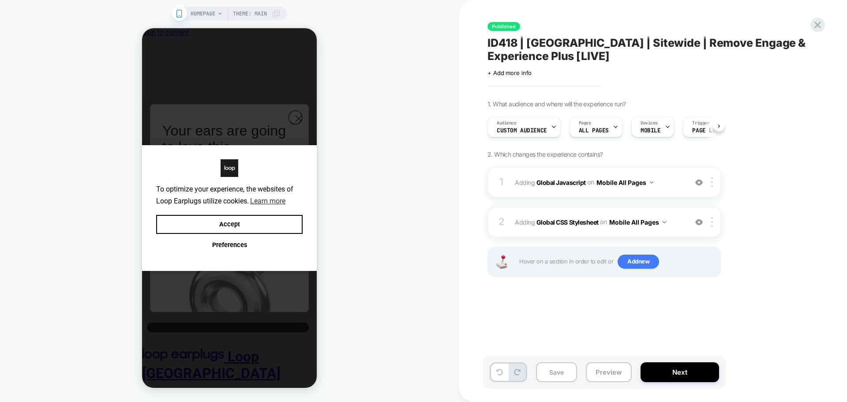
scroll to position [0, 0]
click at [0, 0] on button "Save" at bounding box center [0, 0] width 0 height 0
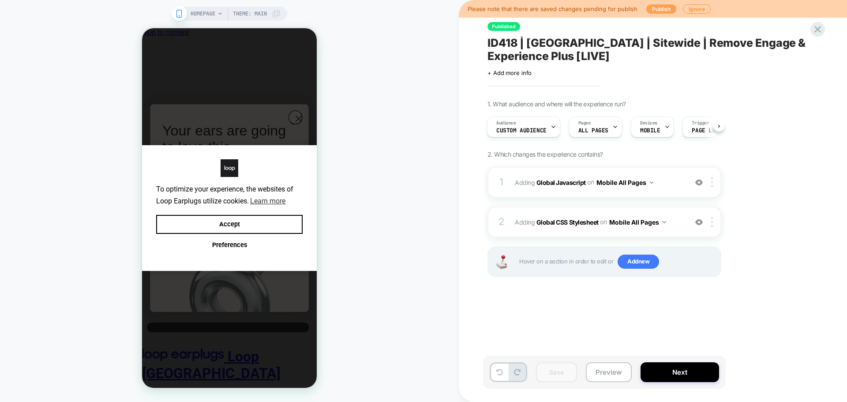
click at [661, 7] on button "Publish" at bounding box center [662, 8] width 30 height 9
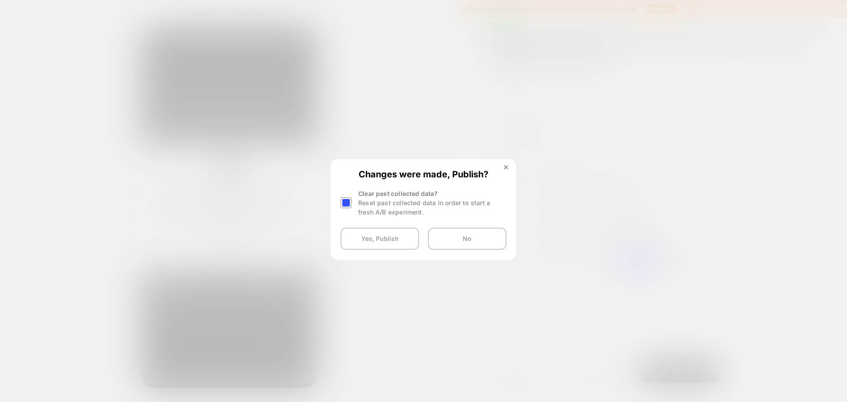
click at [0, 0] on div at bounding box center [0, 0] width 0 height 0
click at [502, 167] on button at bounding box center [506, 169] width 10 height 8
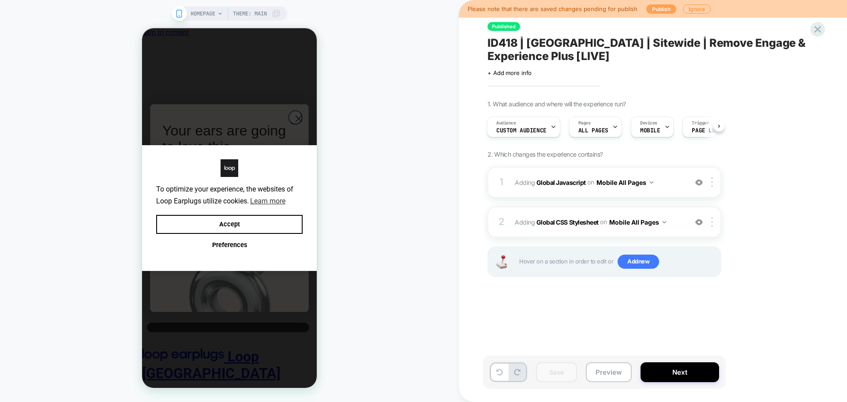
click at [656, 11] on button "Publish" at bounding box center [662, 8] width 30 height 9
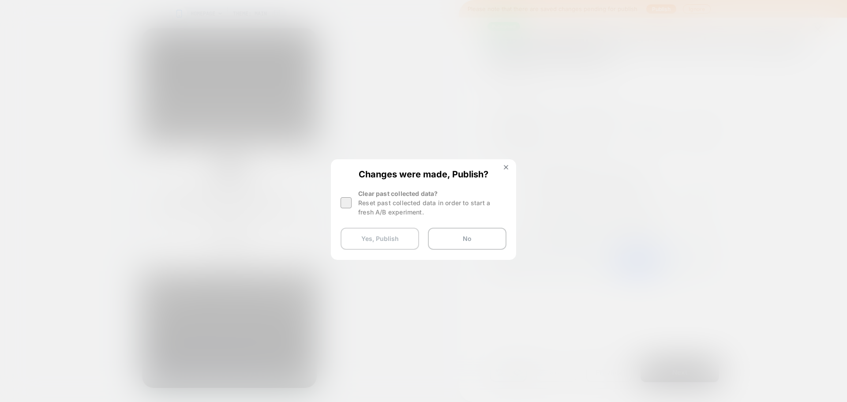
click at [0, 0] on button "Yes, Publish" at bounding box center [0, 0] width 0 height 0
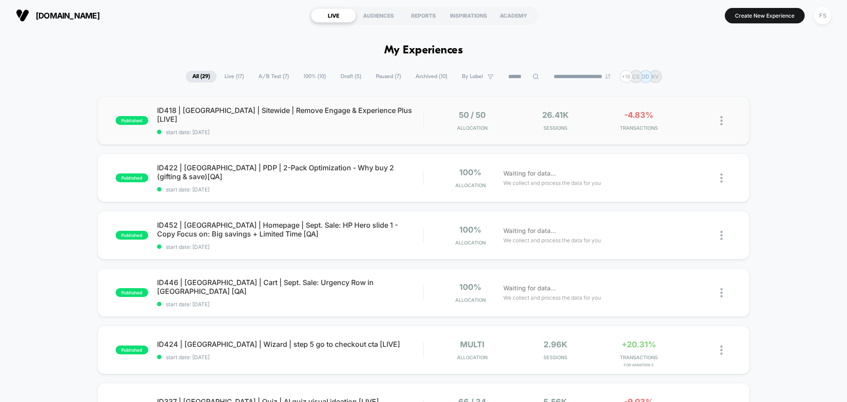
drag, startPoint x: 844, startPoint y: 0, endPoint x: 277, endPoint y: 120, distance: 578.7
click at [277, 120] on div "ID418 | USA | Sitewide | Remove Engage & Experience Plus [LIVE] start date: 8/2…" at bounding box center [290, 121] width 266 height 30
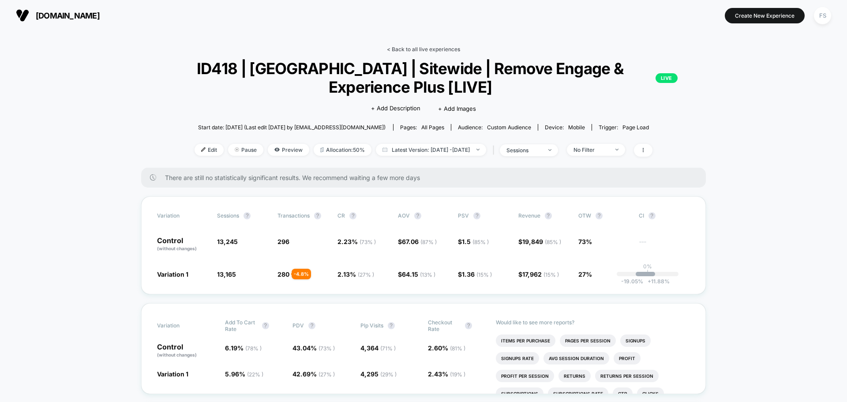
click at [407, 47] on link "< Back to all live experiences" at bounding box center [423, 49] width 73 height 7
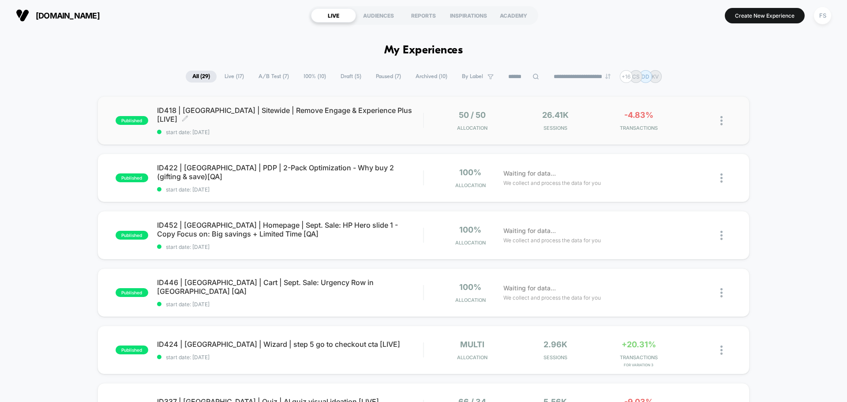
click at [185, 111] on span "ID418 | [GEOGRAPHIC_DATA] | Sitewide | Remove Engage & Experience Plus [LIVE] C…" at bounding box center [290, 115] width 266 height 18
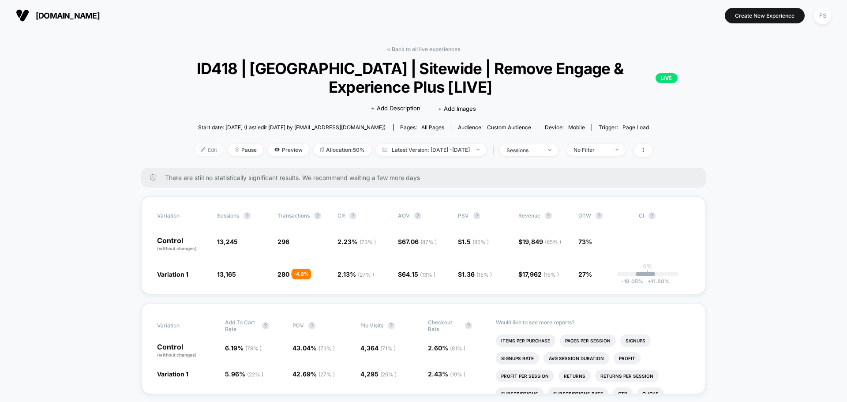
click at [197, 152] on span "Edit" at bounding box center [209, 150] width 29 height 12
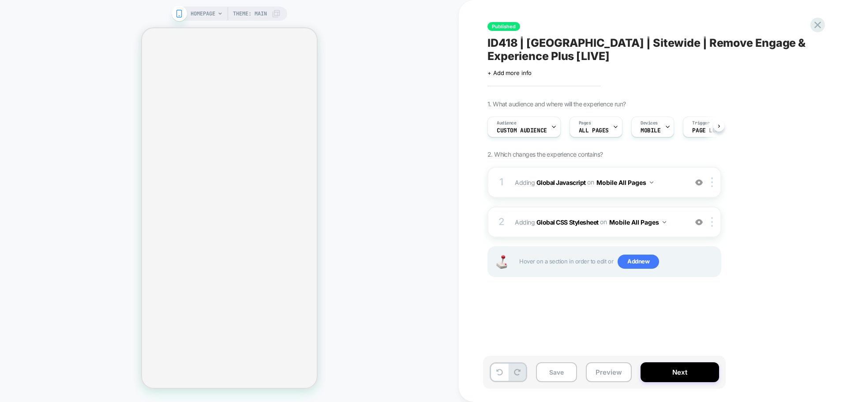
scroll to position [0, 0]
click at [546, 129] on div "Audience Custom Audience" at bounding box center [522, 127] width 68 height 20
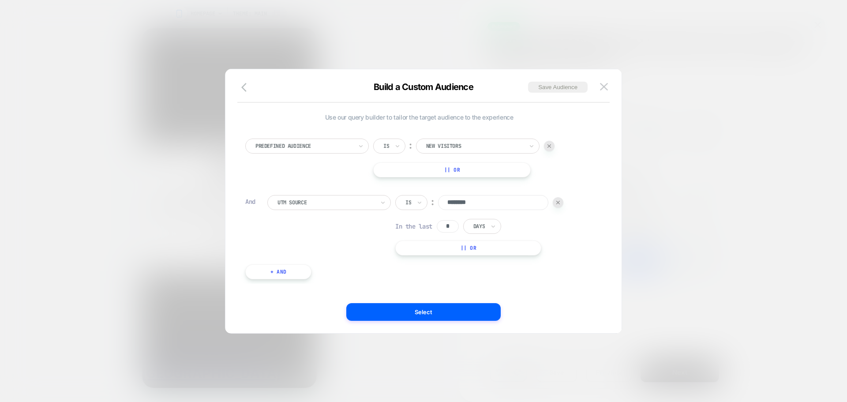
scroll to position [0, 0]
click at [415, 199] on div "Is" at bounding box center [411, 202] width 32 height 15
click at [426, 241] on div "Is not" at bounding box center [432, 241] width 57 height 14
click at [0, 0] on button "Select" at bounding box center [0, 0] width 0 height 0
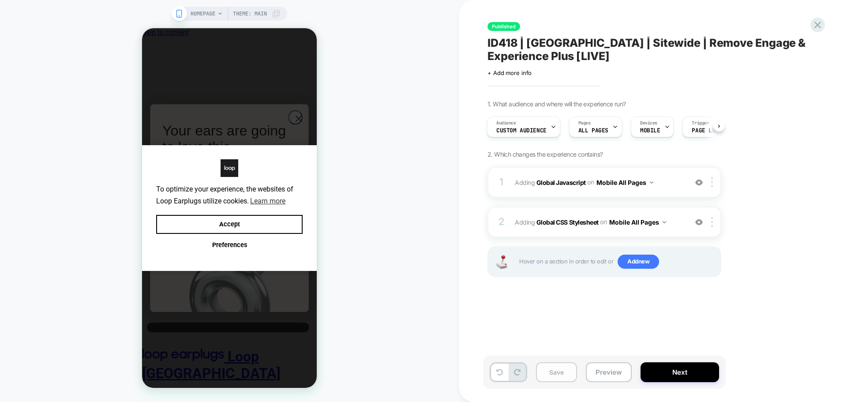
click at [0, 0] on button "Save" at bounding box center [0, 0] width 0 height 0
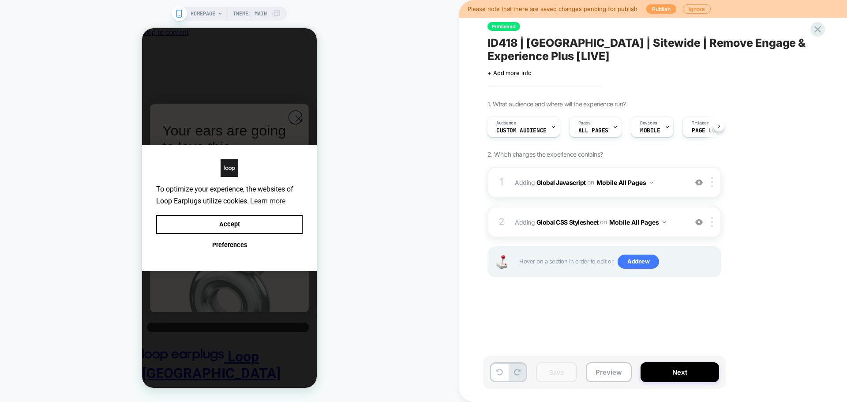
click at [0, 0] on button "Publish" at bounding box center [0, 0] width 0 height 0
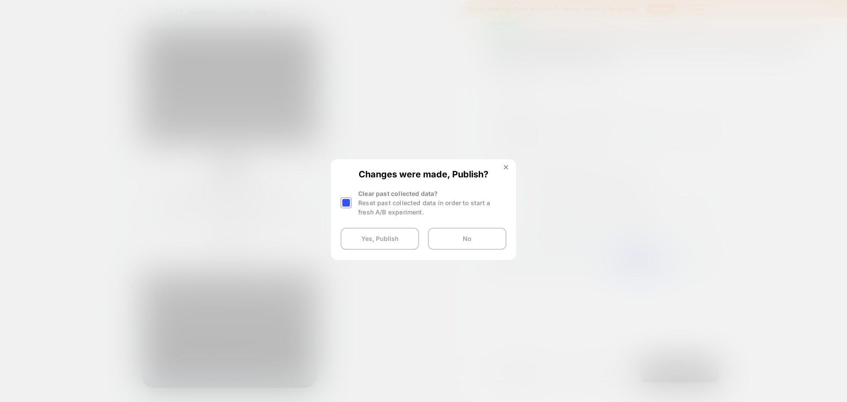
click at [347, 201] on div at bounding box center [346, 202] width 11 height 11
click at [0, 0] on button "Yes, Publish" at bounding box center [0, 0] width 0 height 0
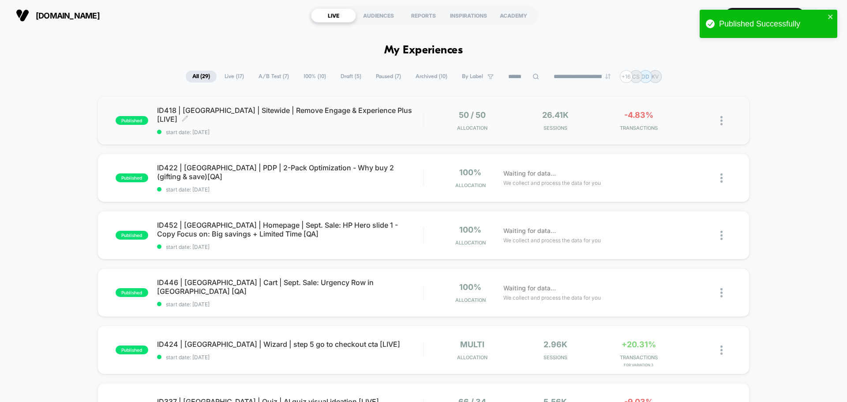
click at [267, 119] on div "ID418 | USA | Sitewide | Remove Engage & Experience Plus [LIVE] Click to edit e…" at bounding box center [290, 121] width 266 height 30
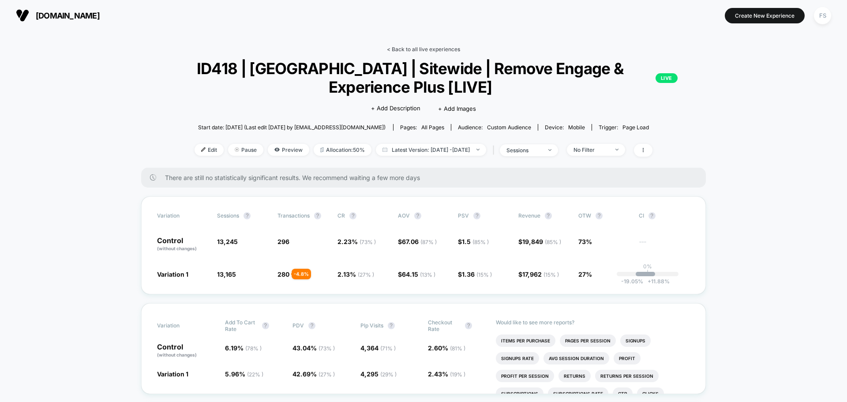
click at [412, 50] on link "< Back to all live experiences" at bounding box center [423, 49] width 73 height 7
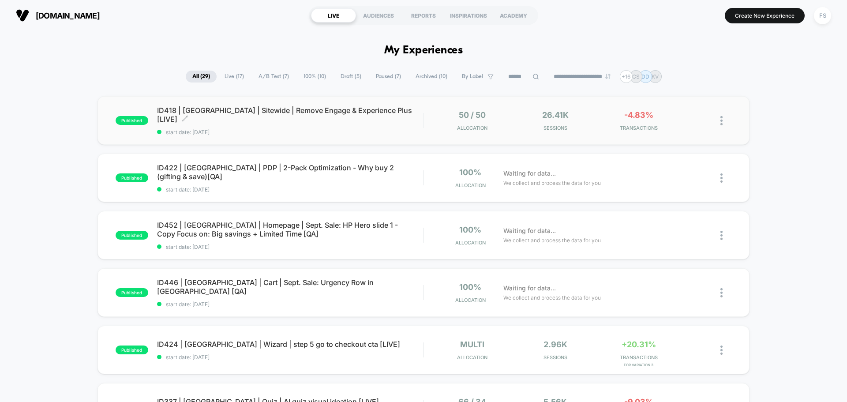
drag, startPoint x: 847, startPoint y: 8, endPoint x: 199, endPoint y: 124, distance: 658.4
click at [199, 129] on span "start date: [DATE]" at bounding box center [290, 132] width 266 height 7
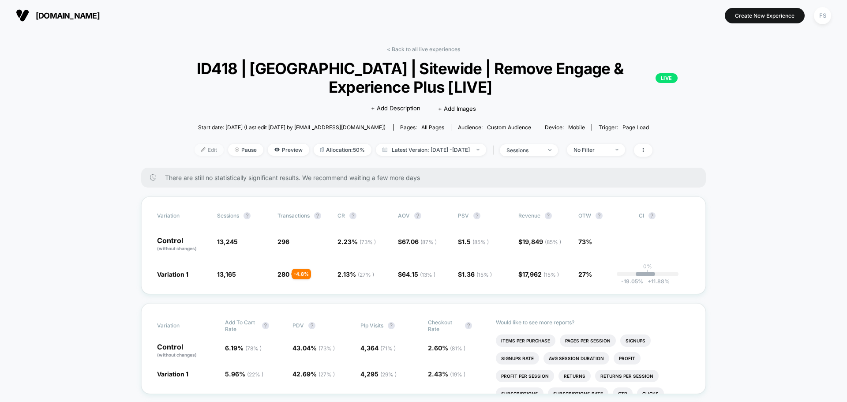
click at [195, 148] on span "Edit" at bounding box center [209, 150] width 29 height 12
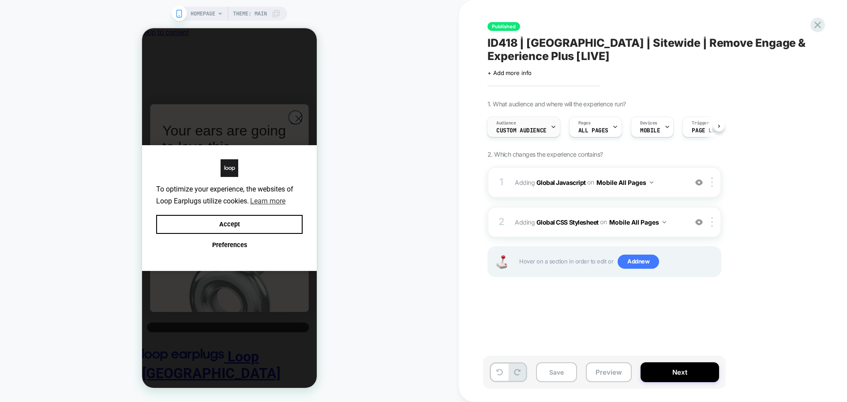
drag, startPoint x: 847, startPoint y: 0, endPoint x: 539, endPoint y: 133, distance: 335.1
click at [539, 133] on span "Custom Audience" at bounding box center [522, 131] width 50 height 6
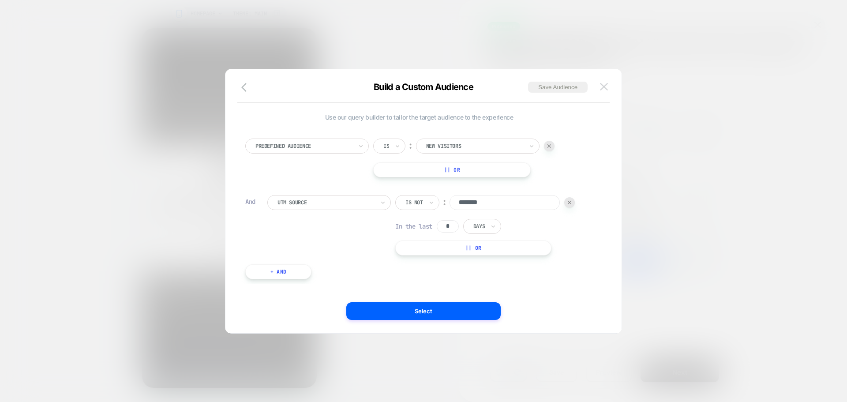
click at [603, 80] on button at bounding box center [604, 86] width 13 height 13
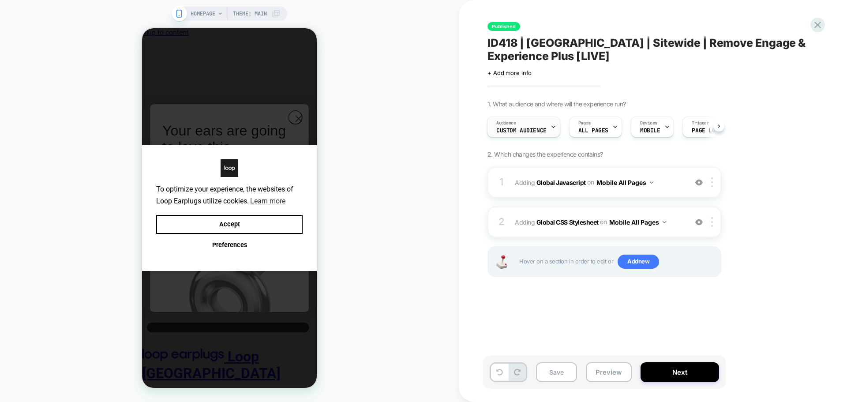
click at [536, 126] on div "Audience Custom Audience" at bounding box center [522, 127] width 68 height 20
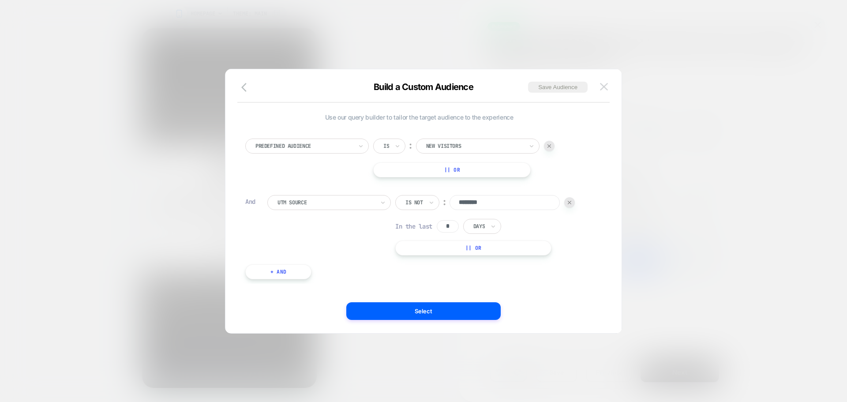
click at [0, 0] on img at bounding box center [0, 0] width 0 height 0
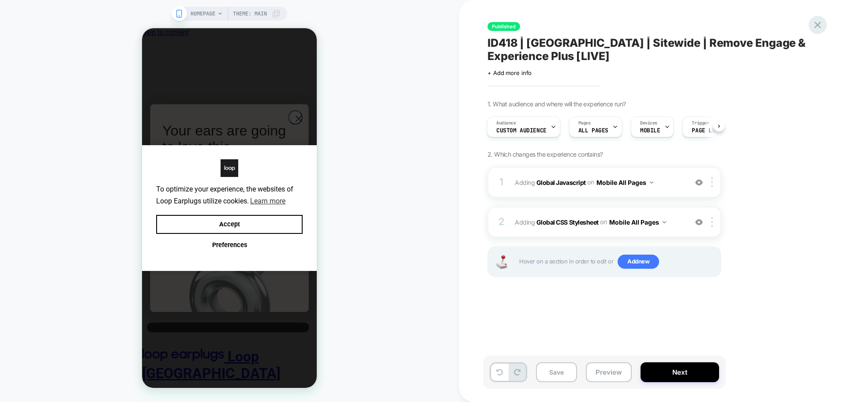
click at [818, 19] on icon at bounding box center [818, 25] width 12 height 12
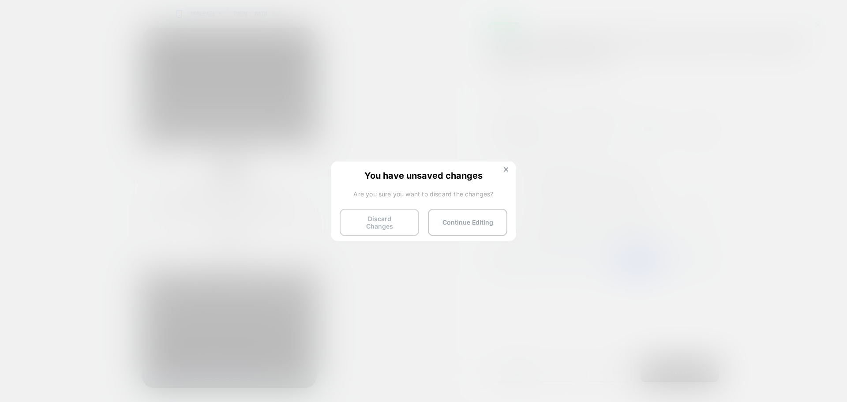
click at [375, 220] on button "Discard Changes" at bounding box center [379, 222] width 79 height 27
